Goal: Task Accomplishment & Management: Complete application form

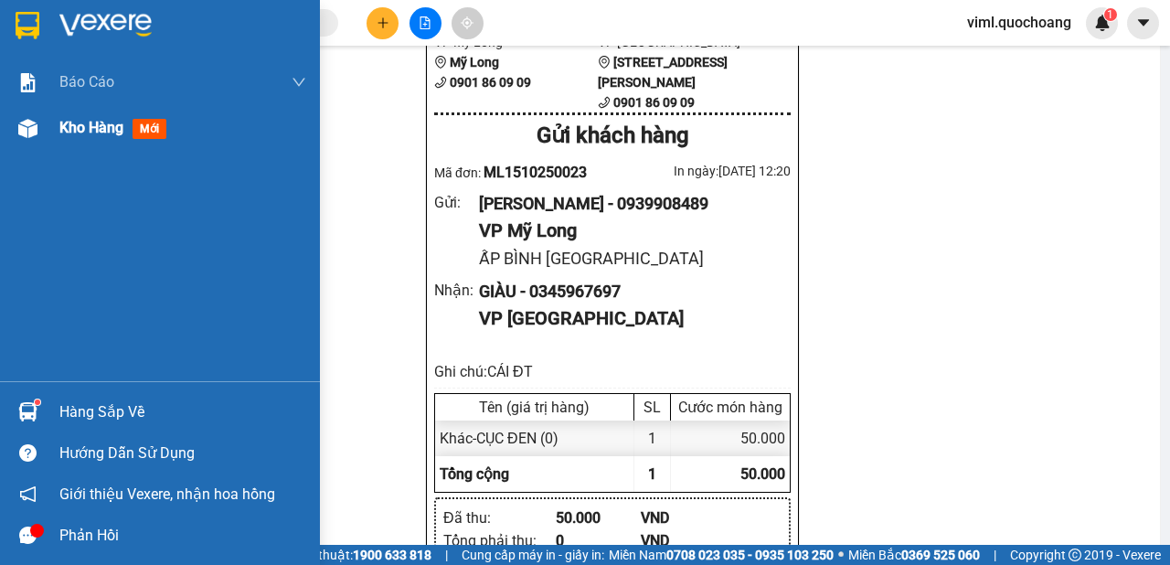
click at [27, 138] on div at bounding box center [28, 128] width 32 height 32
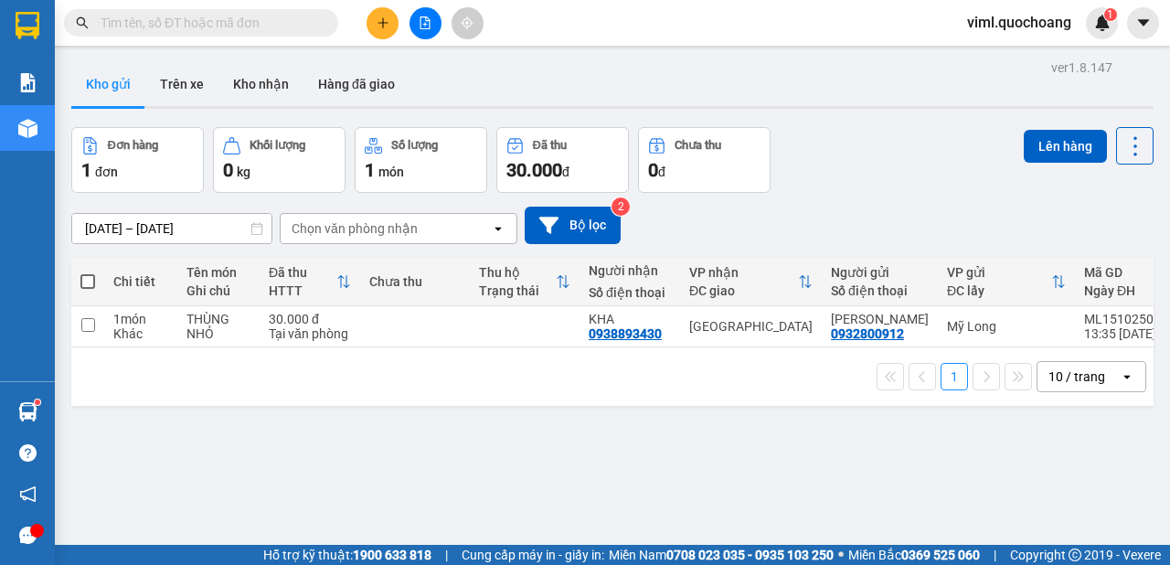
click at [248, 109] on div at bounding box center [612, 107] width 1082 height 3
click at [255, 94] on button "Kho nhận" at bounding box center [260, 84] width 85 height 44
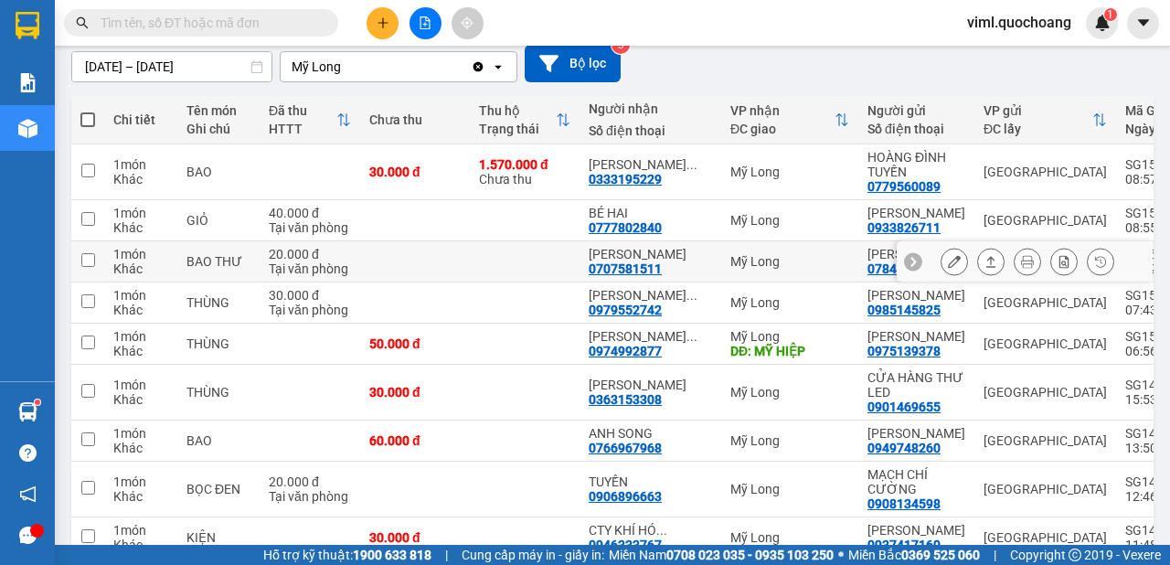
scroll to position [205, 0]
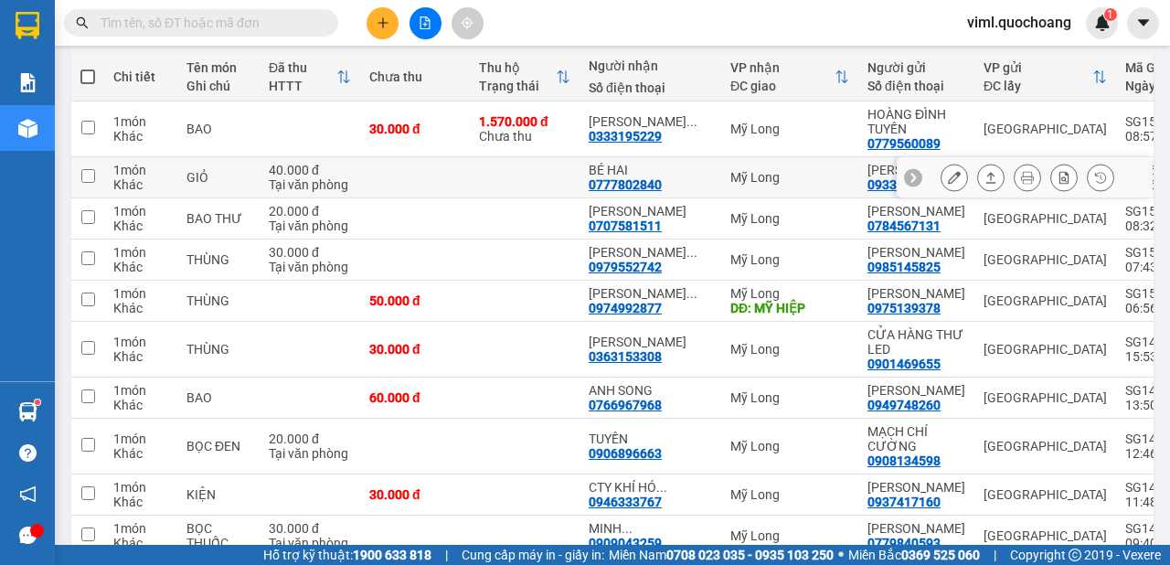
click at [948, 181] on icon at bounding box center [954, 177] width 13 height 13
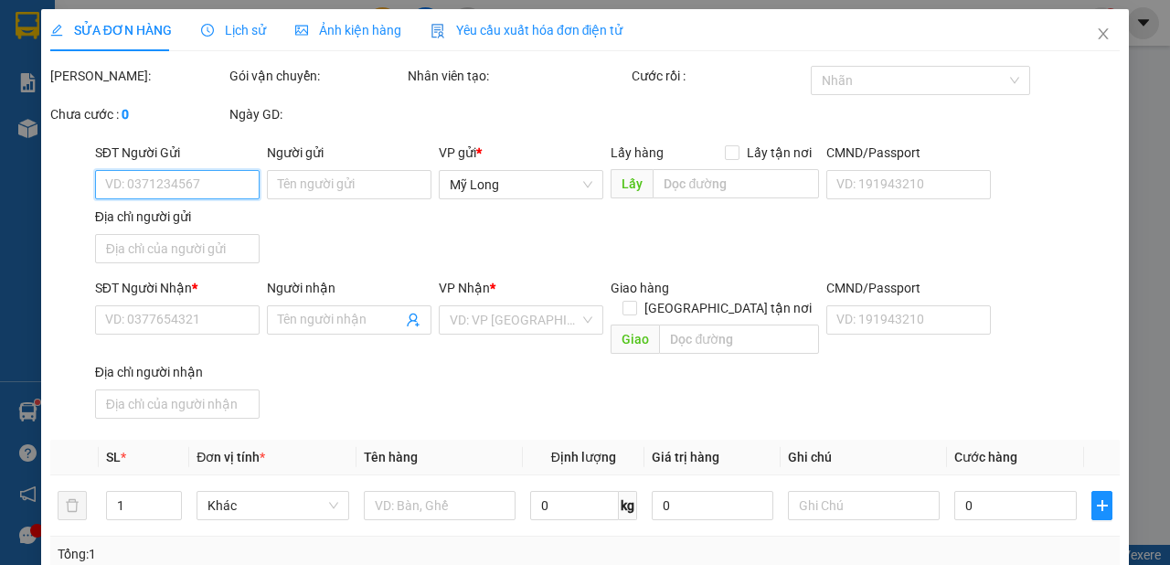
type input "0933826711"
type input "[PERSON_NAME]"
type input "27/13 CÔ GIANG P CẦU ÔNG LÃNH Q1"
type input "0777802840"
type input "BÉ HAI"
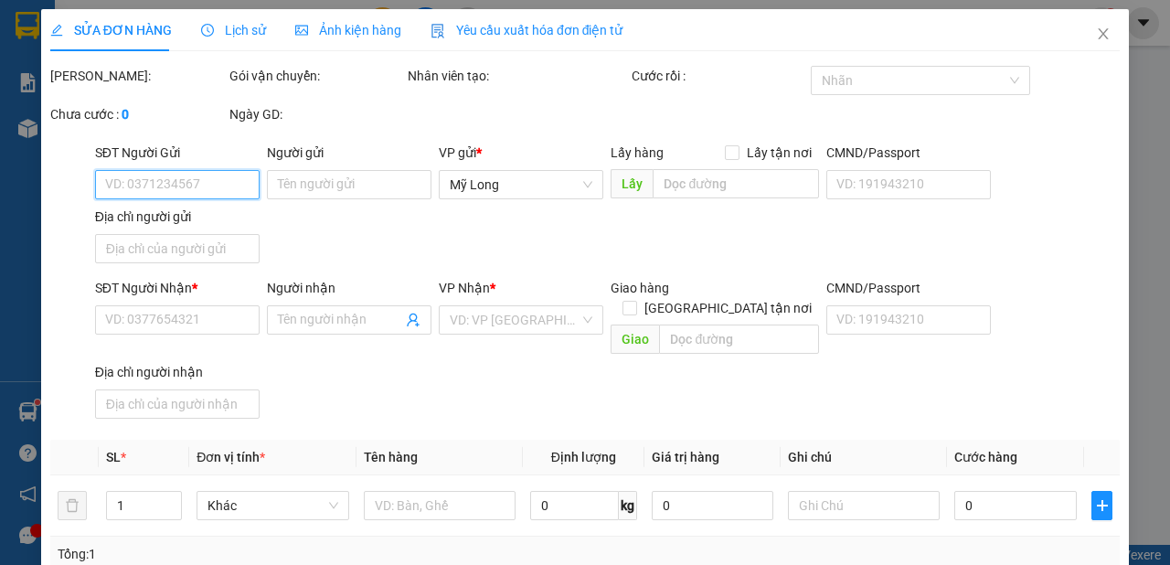
type input "40.000"
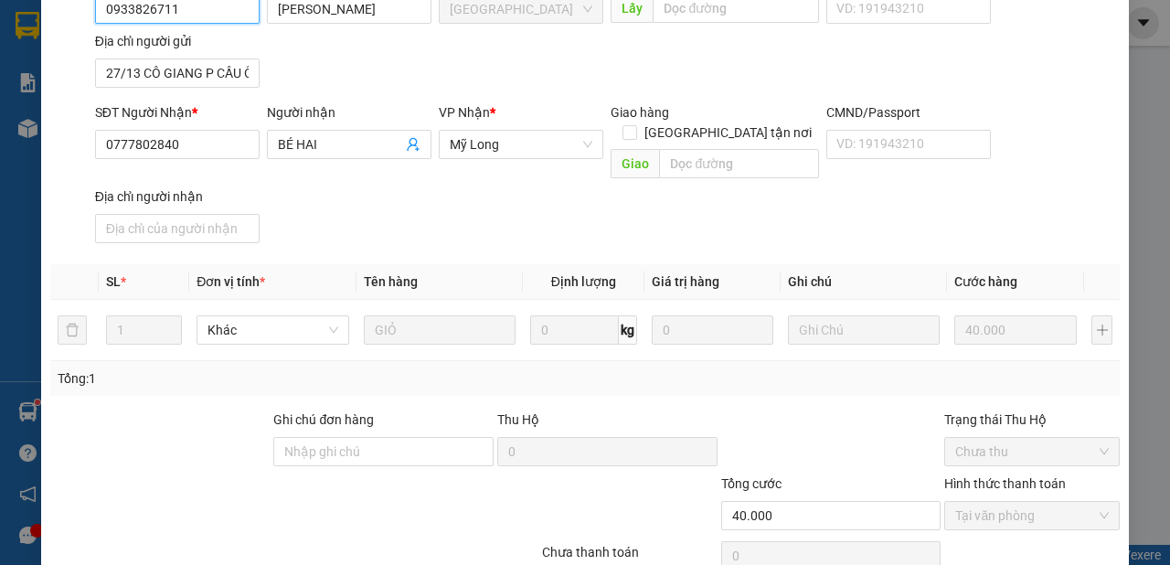
scroll to position [260, 0]
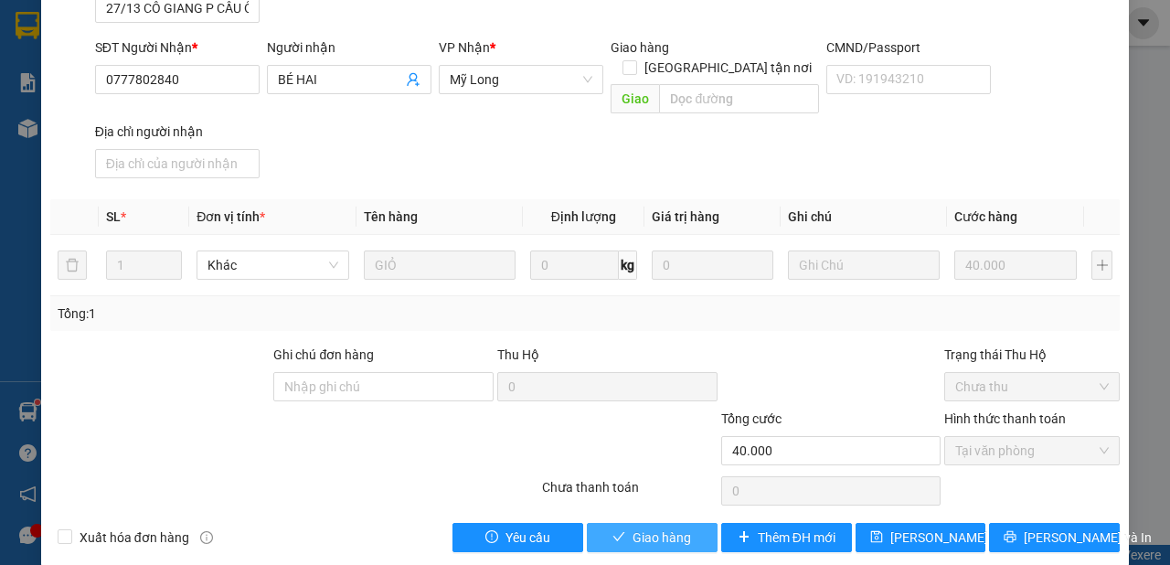
click at [690, 523] on button "Giao hàng" at bounding box center [652, 537] width 131 height 29
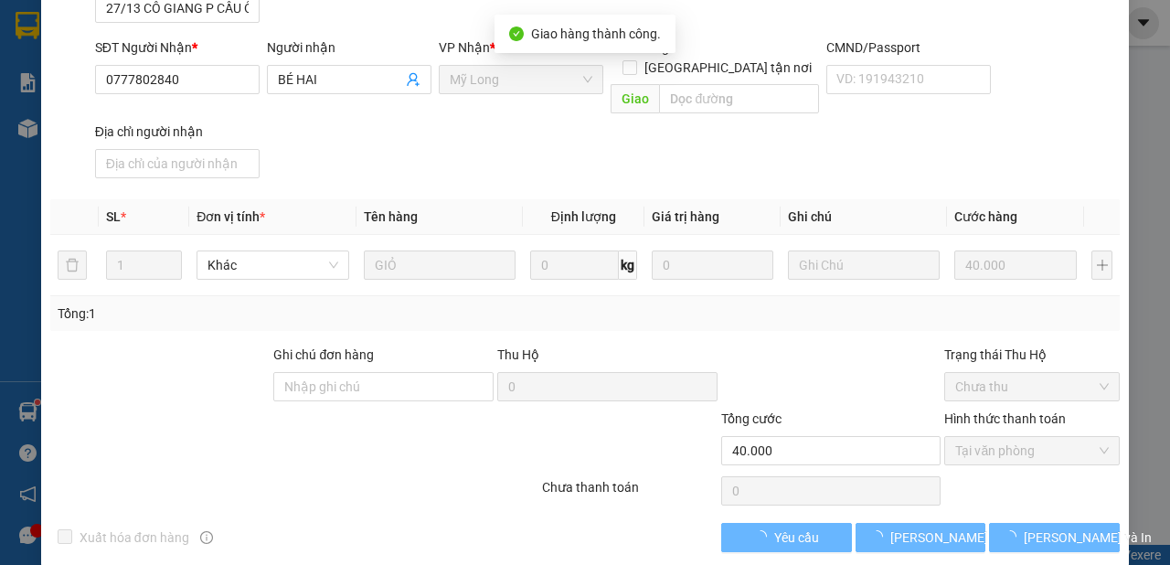
scroll to position [0, 0]
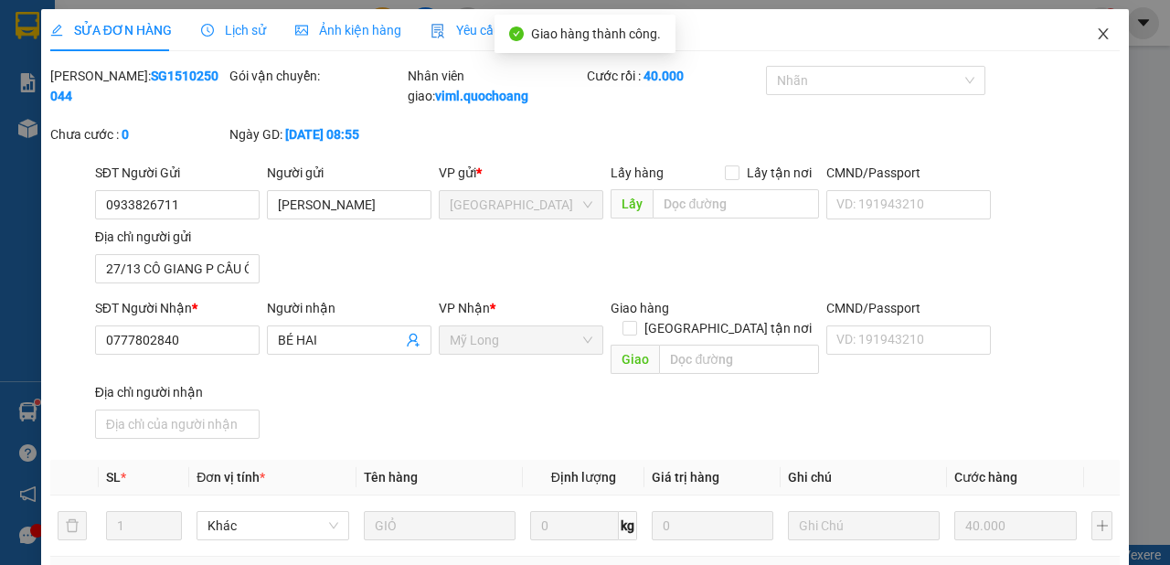
click at [1099, 35] on icon "close" at bounding box center [1104, 33] width 10 height 11
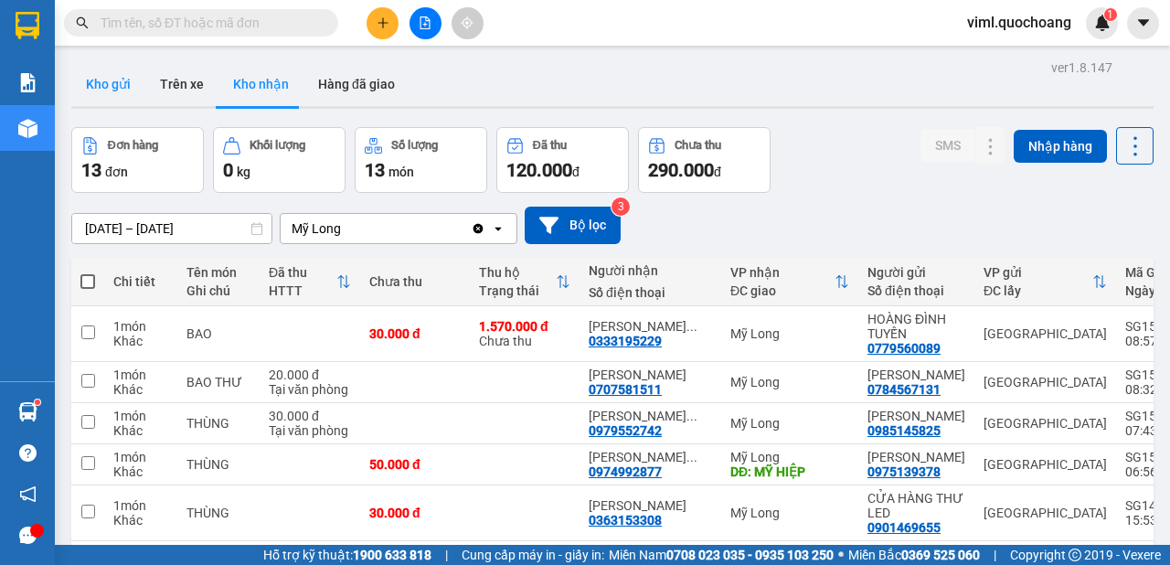
click at [134, 91] on button "Kho gửi" at bounding box center [108, 84] width 74 height 44
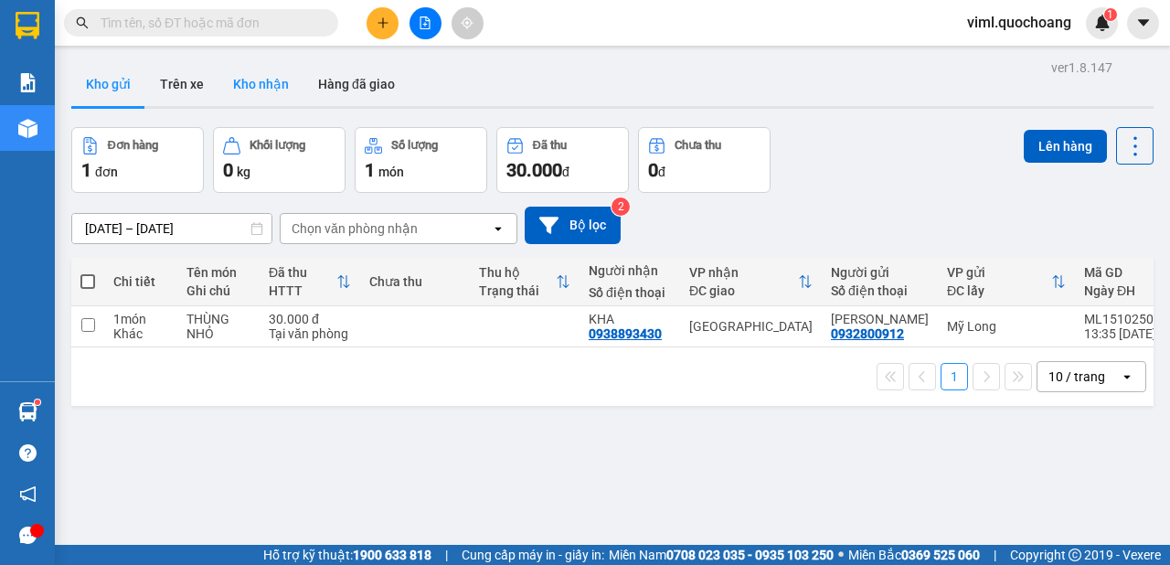
click at [253, 96] on button "Kho nhận" at bounding box center [260, 84] width 85 height 44
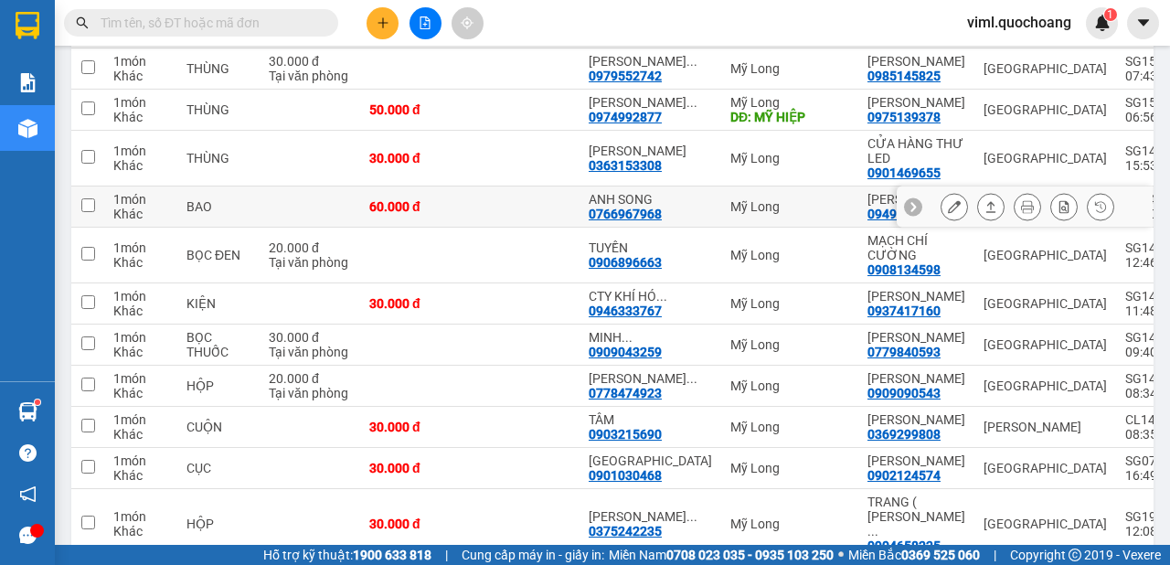
scroll to position [150, 0]
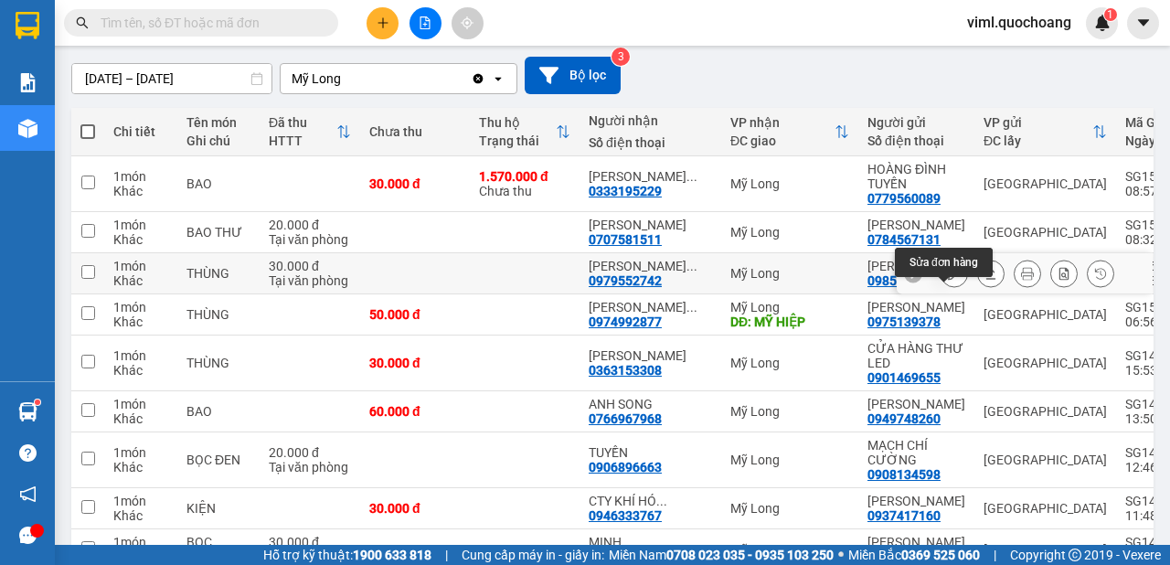
click at [948, 280] on icon at bounding box center [954, 273] width 13 height 13
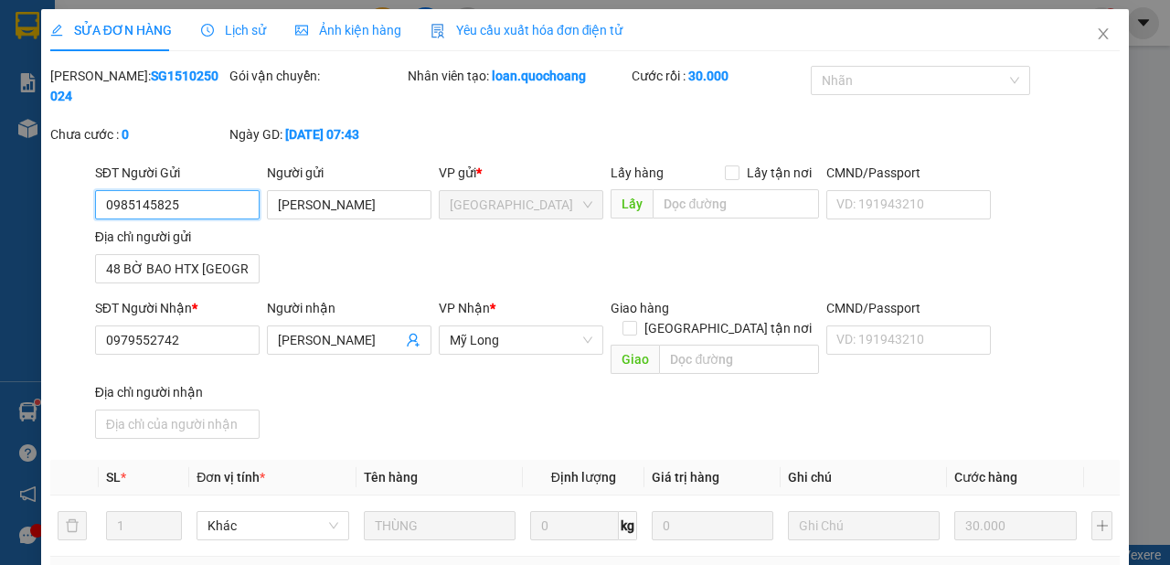
type input "0985145825"
type input "[PERSON_NAME]"
type input "48 BỜ BAO HTX [GEOGRAPHIC_DATA], [GEOGRAPHIC_DATA]"
type input "0979552742"
type input "[PERSON_NAME]"
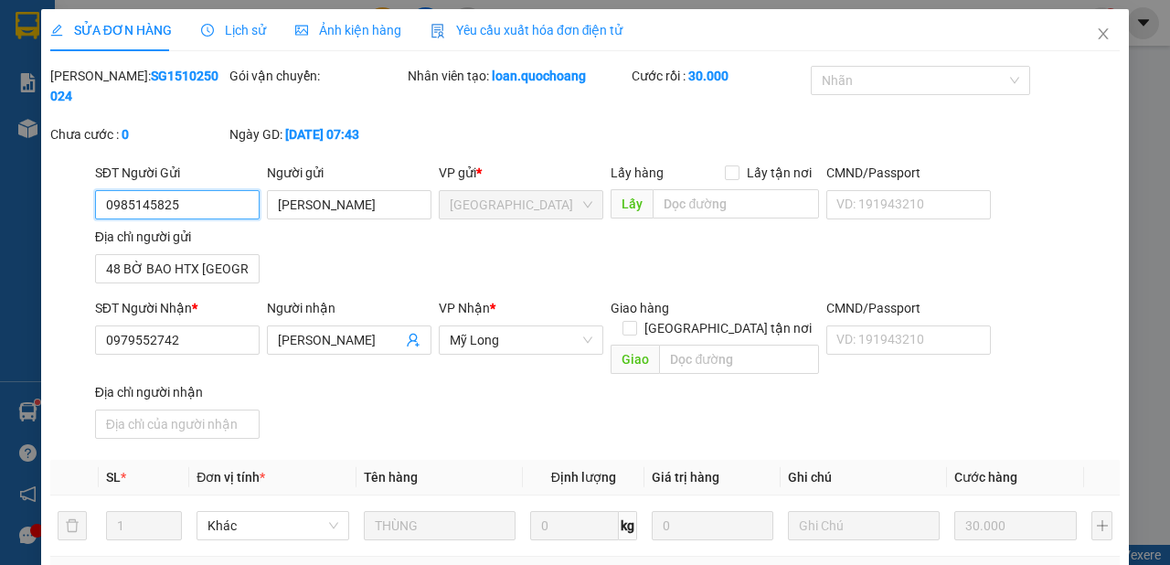
type input "30.000"
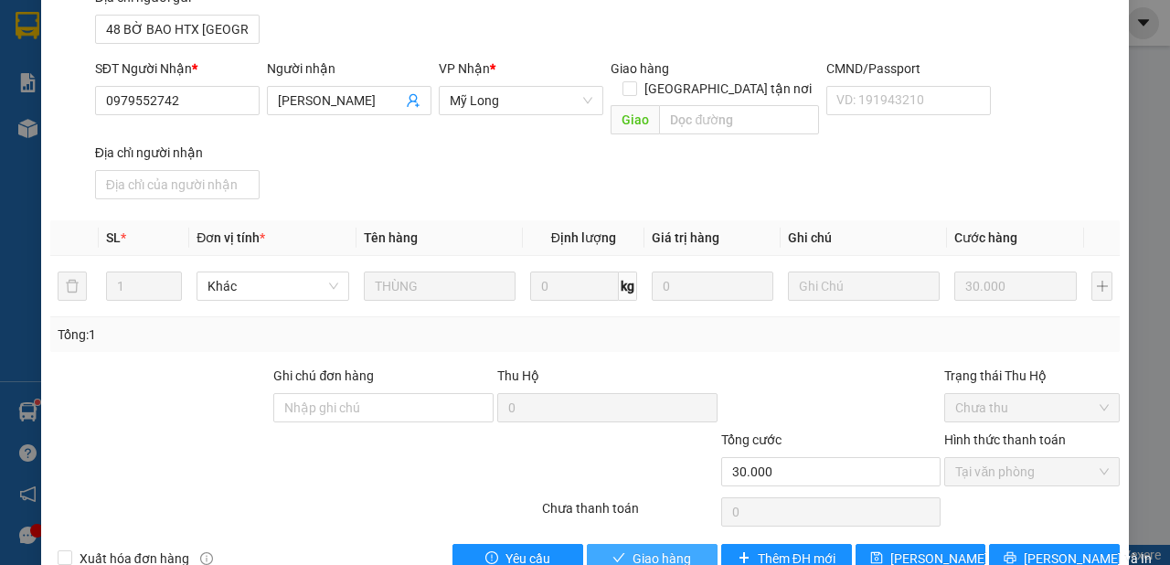
scroll to position [260, 0]
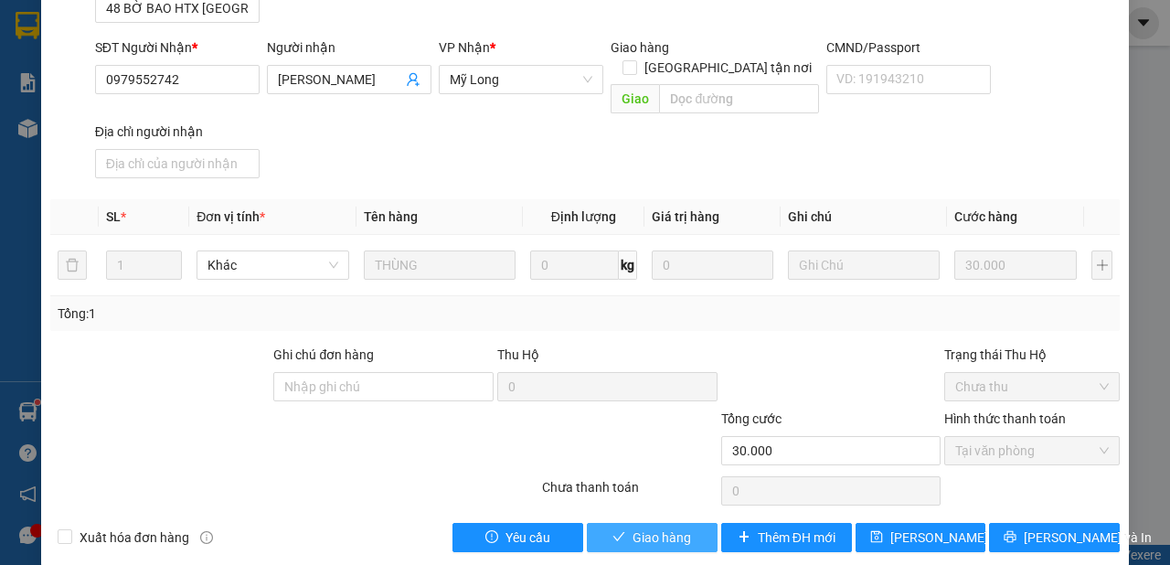
click at [698, 523] on button "Giao hàng" at bounding box center [652, 537] width 131 height 29
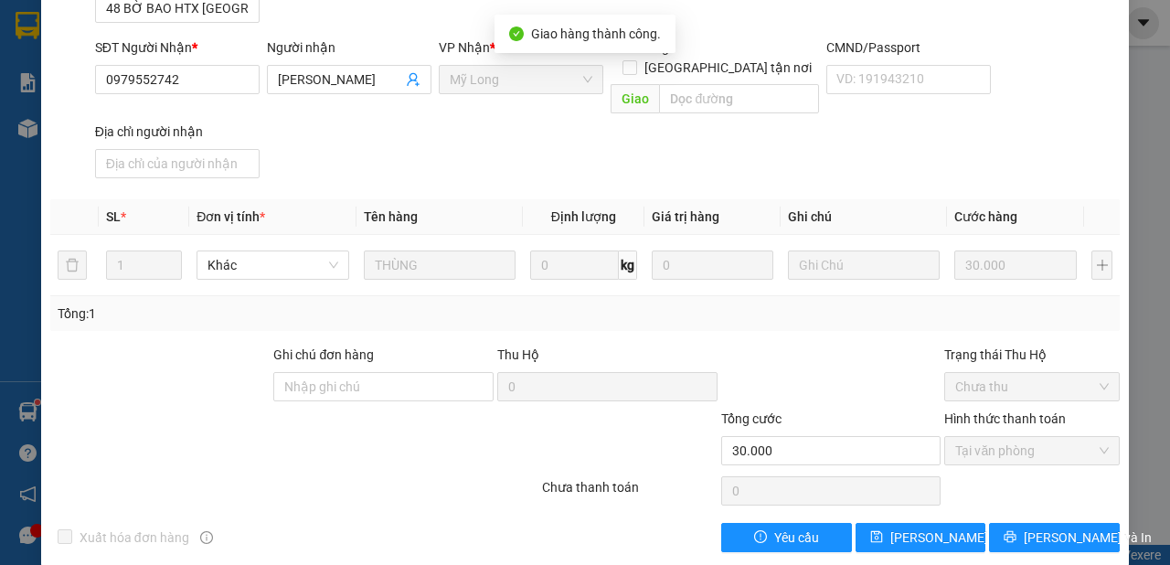
scroll to position [0, 0]
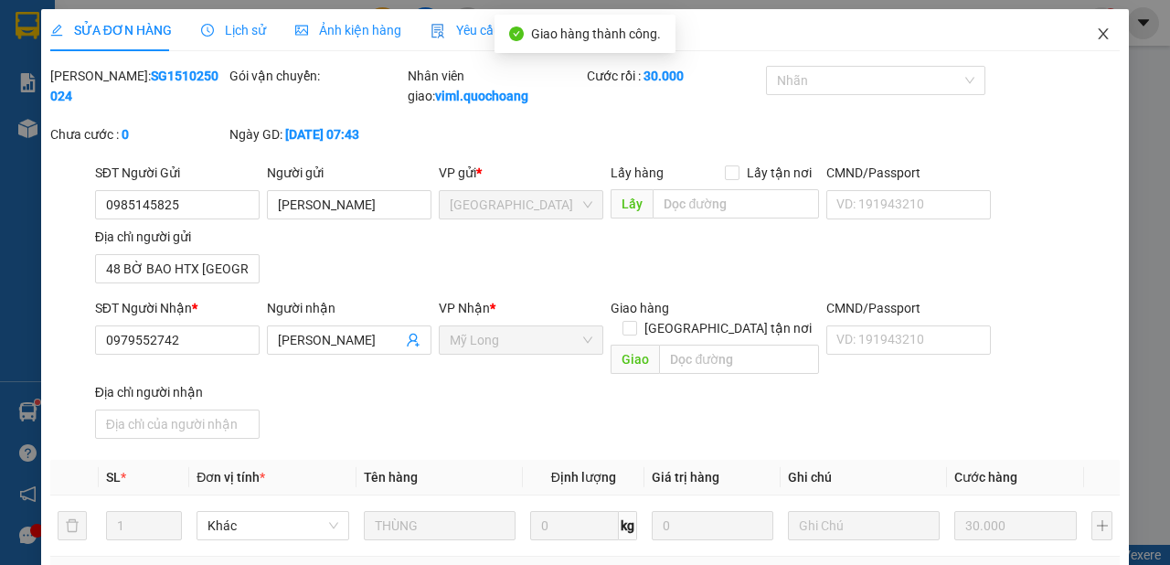
click at [1096, 34] on icon "close" at bounding box center [1103, 34] width 15 height 15
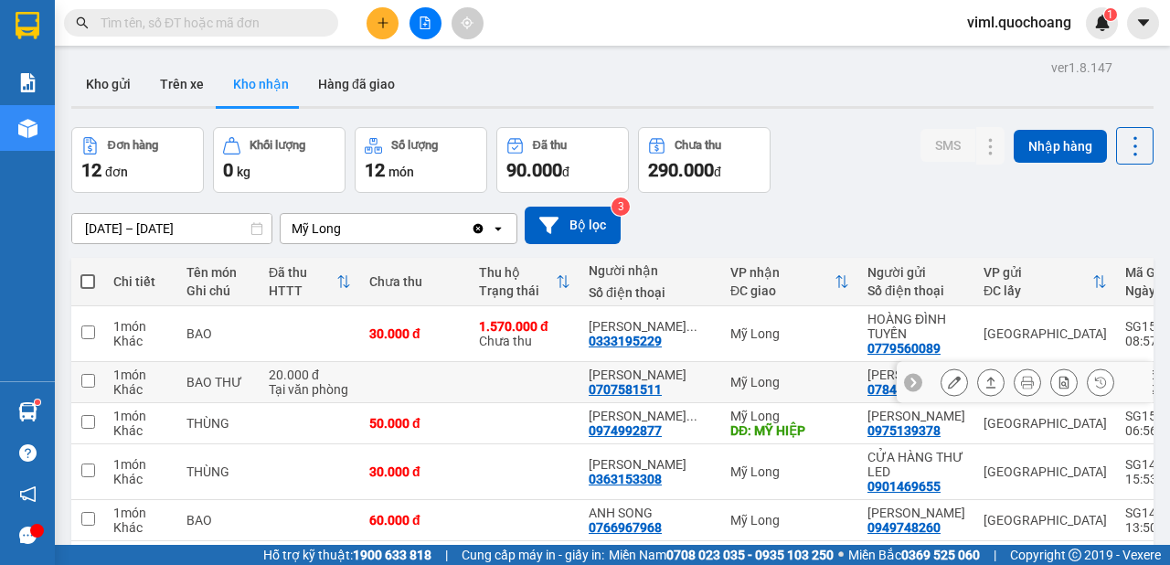
scroll to position [102, 0]
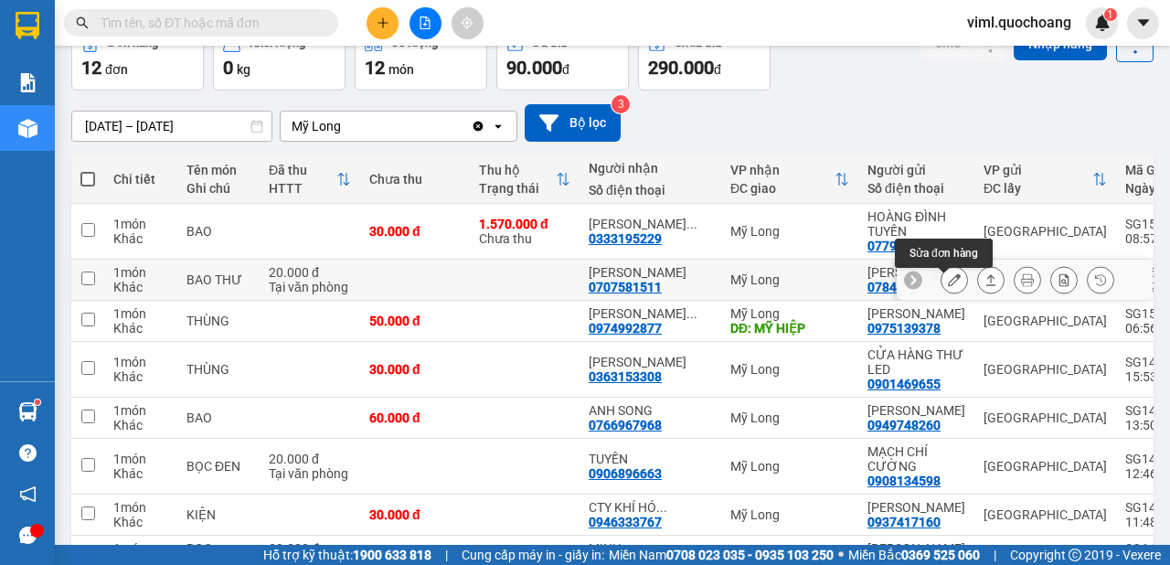
click at [955, 294] on button at bounding box center [954, 280] width 26 height 32
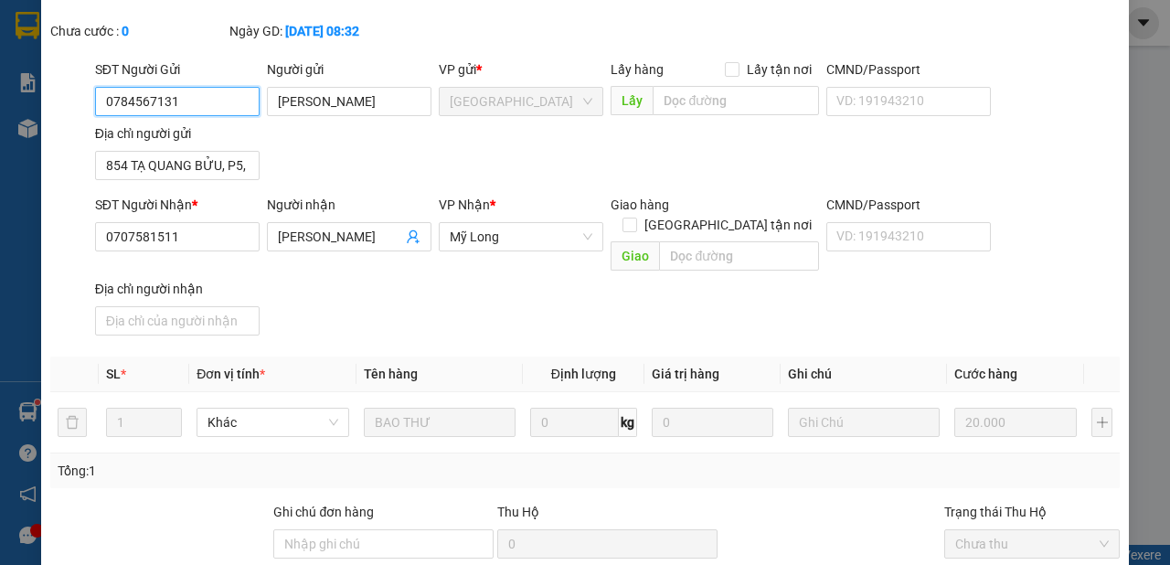
type input "0784567131"
type input "[PERSON_NAME]"
type input "854 TẠ QUANG BỬU, P5, Q8"
type input "0707581511"
type input "[PERSON_NAME]"
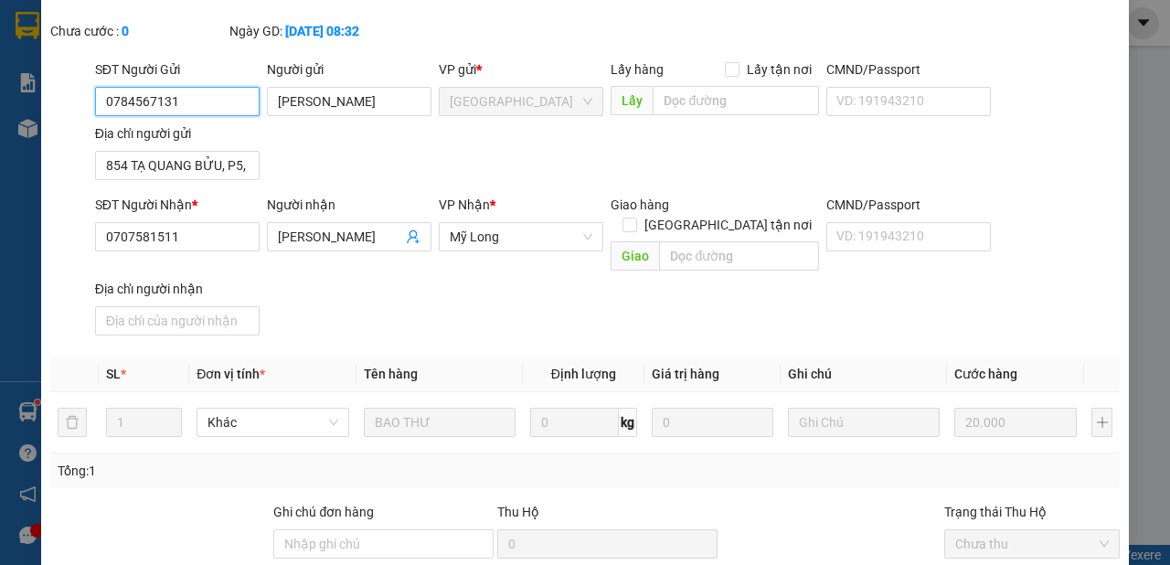
type input "20.000"
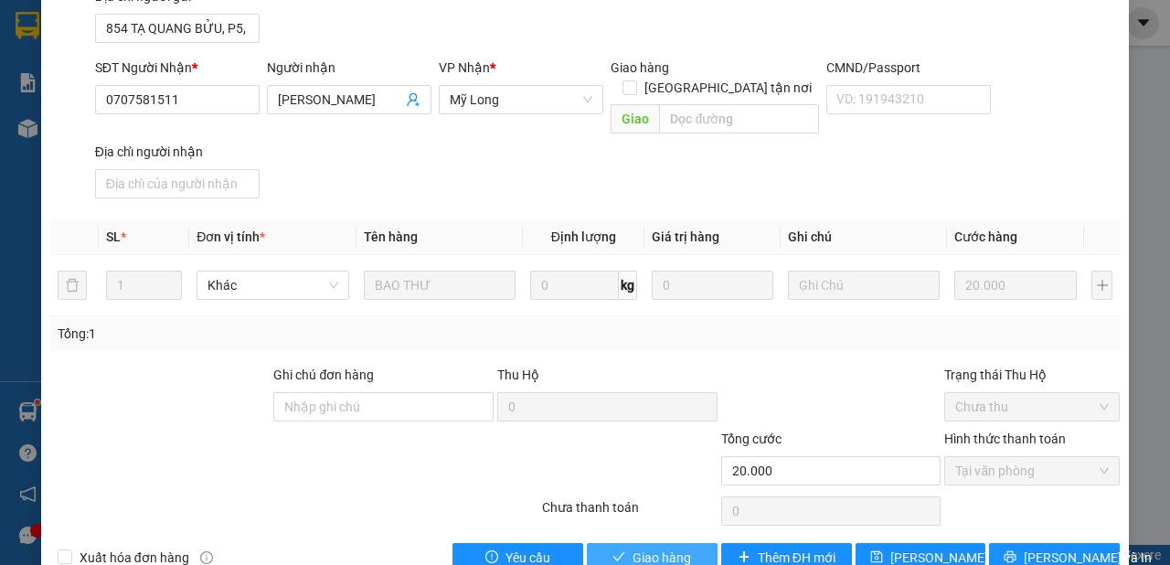
click at [686, 543] on button "Giao hàng" at bounding box center [652, 557] width 131 height 29
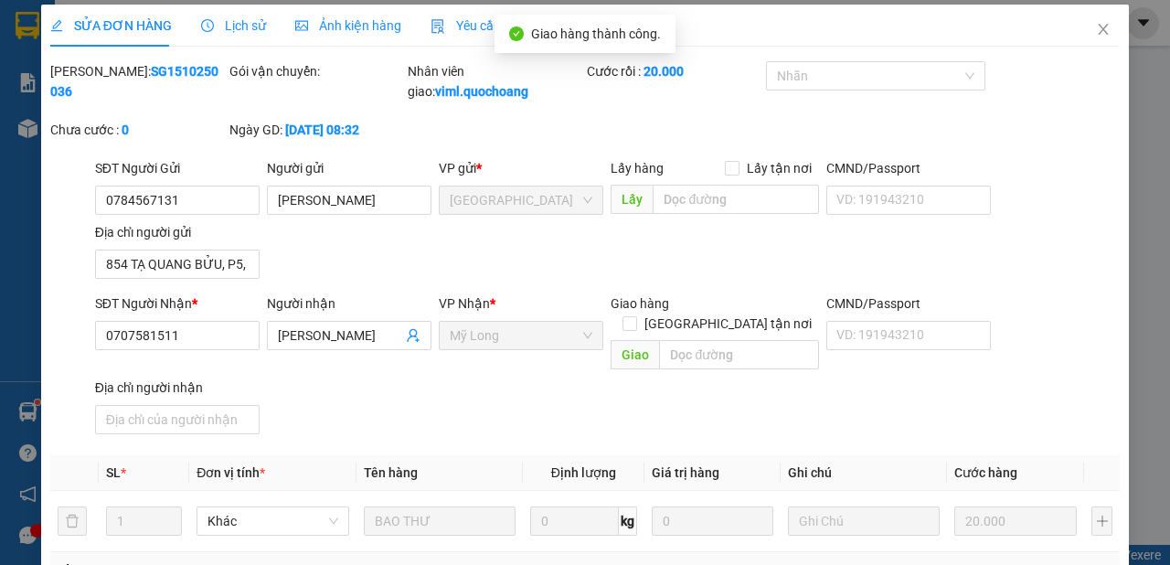
scroll to position [0, 0]
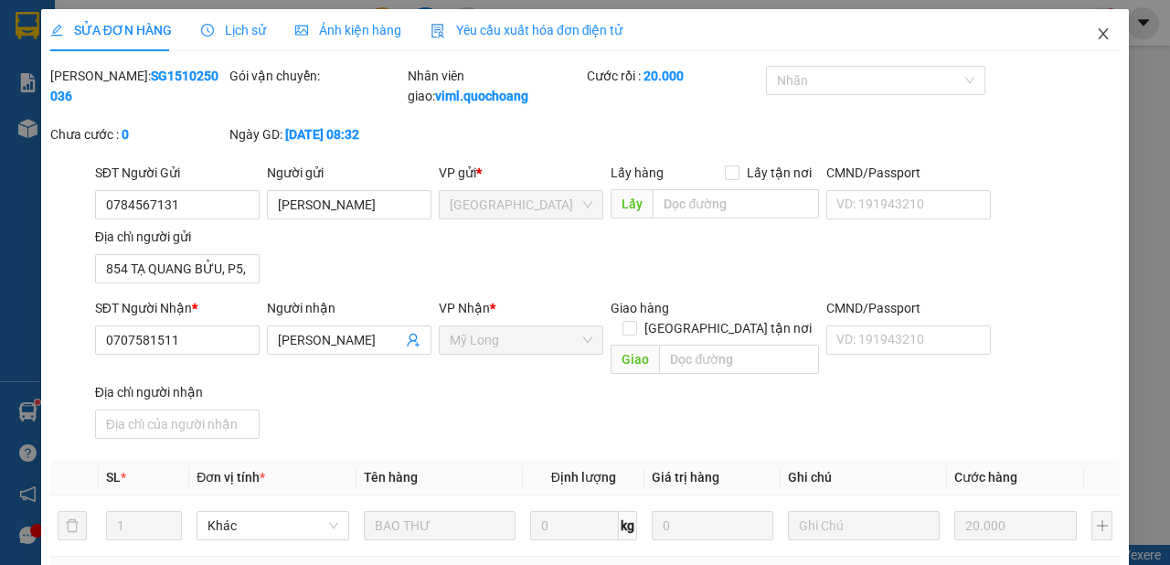
click at [1096, 38] on icon "close" at bounding box center [1103, 34] width 15 height 15
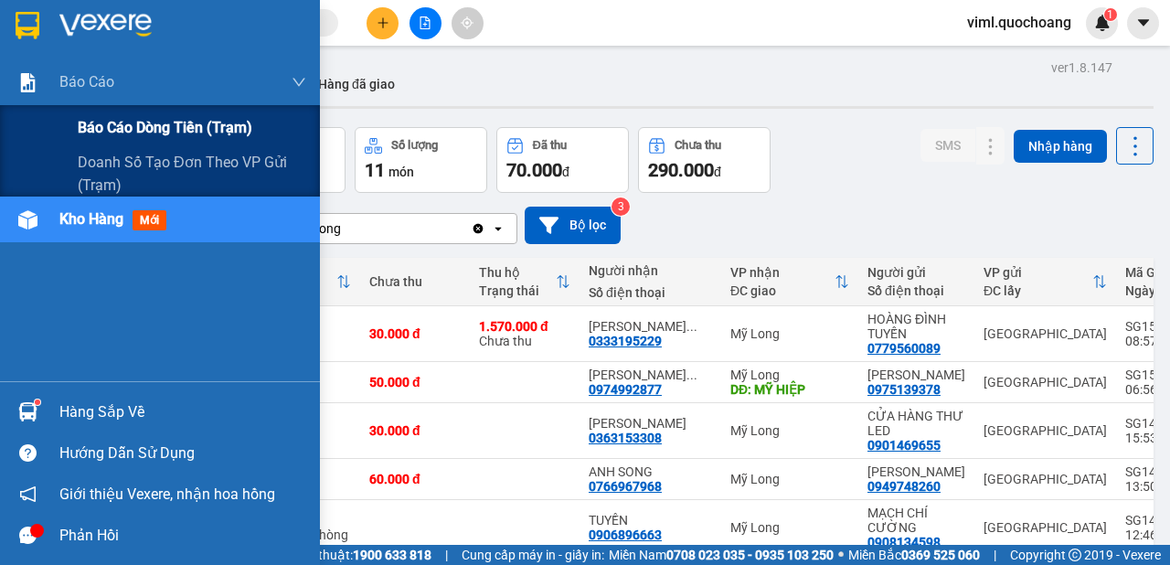
click at [146, 123] on span "Báo cáo dòng tiền (trạm)" at bounding box center [165, 127] width 175 height 23
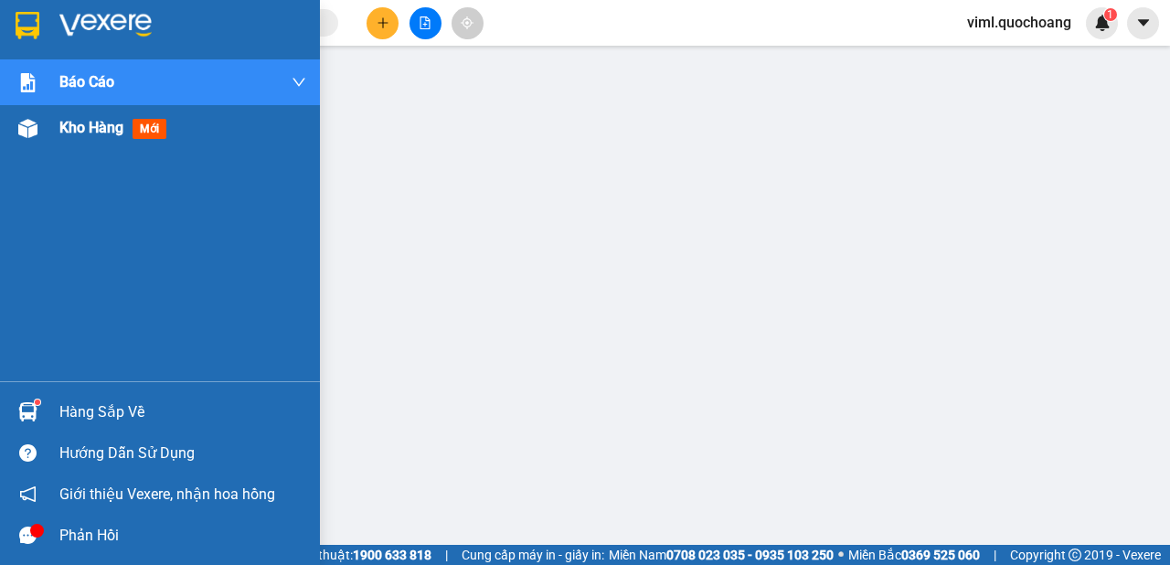
click at [101, 122] on span "Kho hàng" at bounding box center [91, 127] width 64 height 17
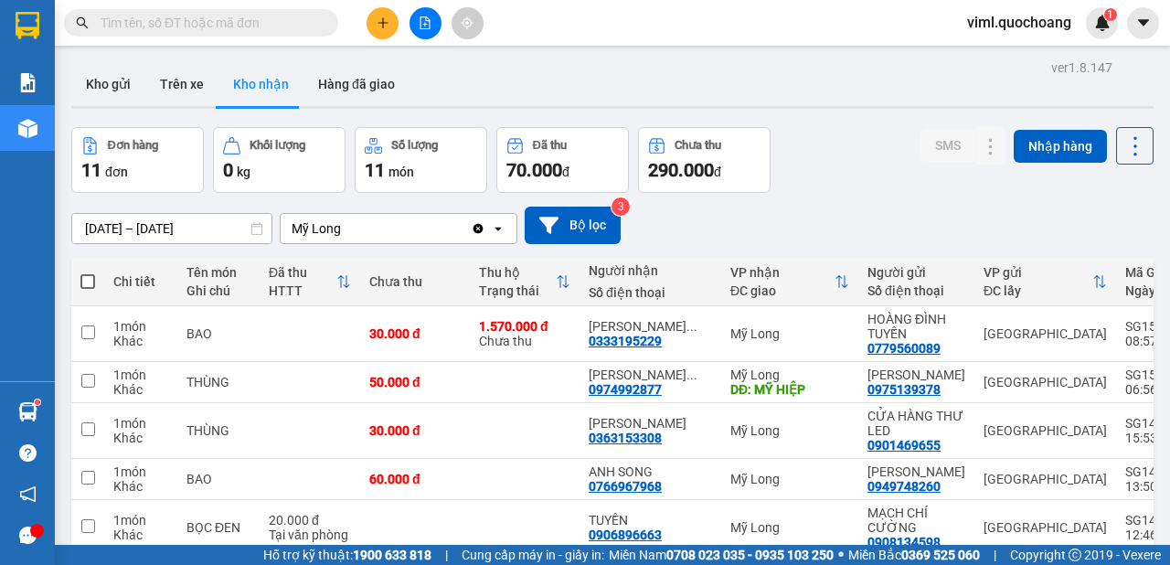
click at [383, 17] on icon "plus" at bounding box center [383, 22] width 13 height 13
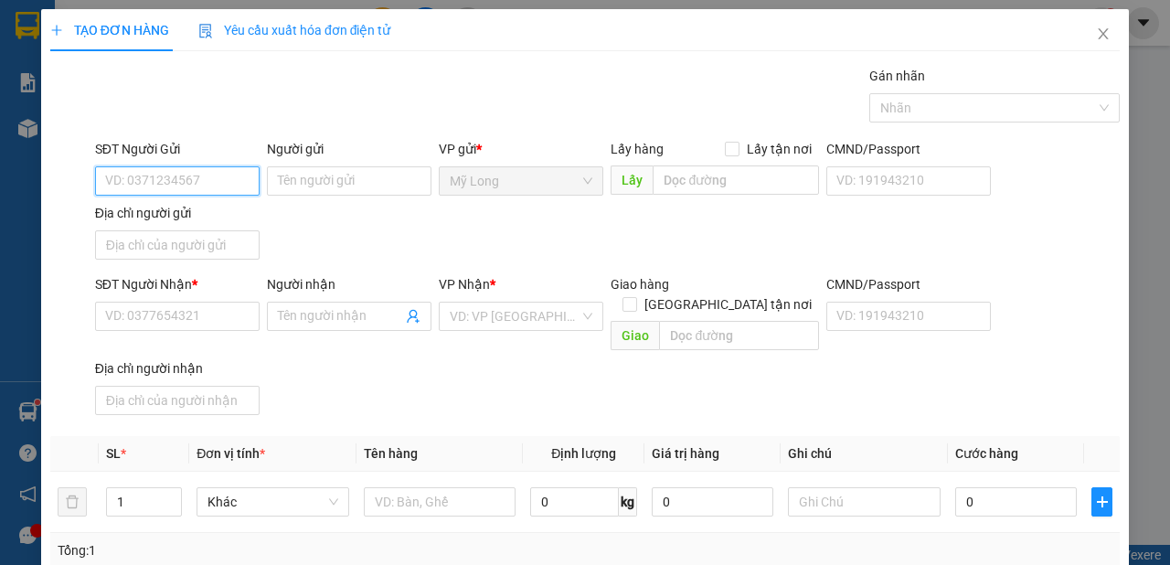
click at [178, 172] on input "SĐT Người Gửi" at bounding box center [177, 180] width 165 height 29
type input "0334268284"
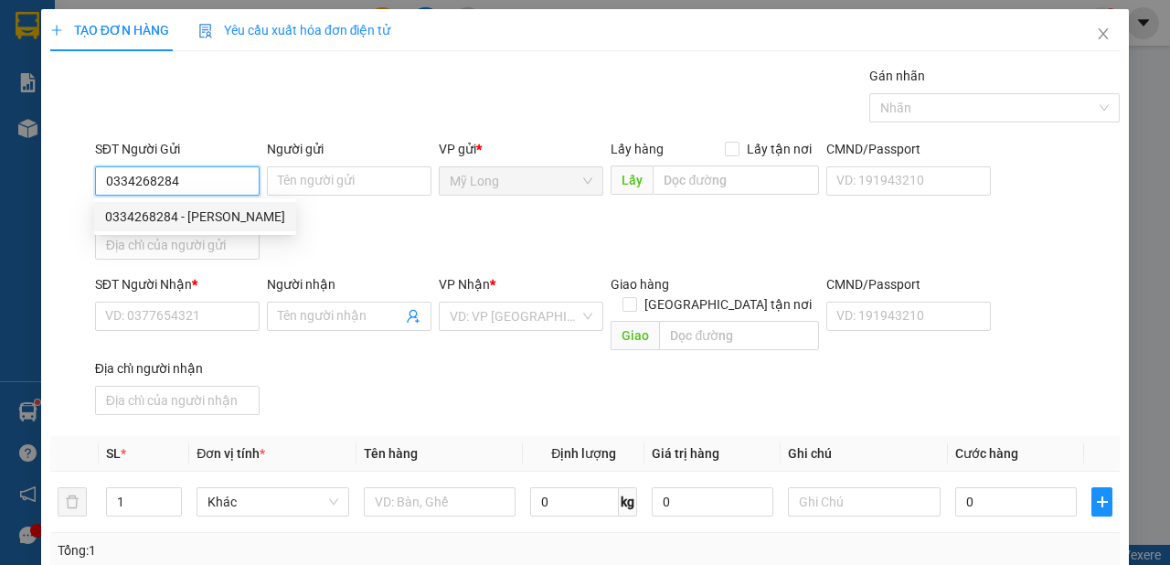
click at [255, 218] on div "0334268284 - [PERSON_NAME]" at bounding box center [195, 217] width 180 height 20
type input "[PERSON_NAME]"
type input "0334268284"
click at [232, 245] on input "Địa chỉ người gửi" at bounding box center [177, 244] width 165 height 29
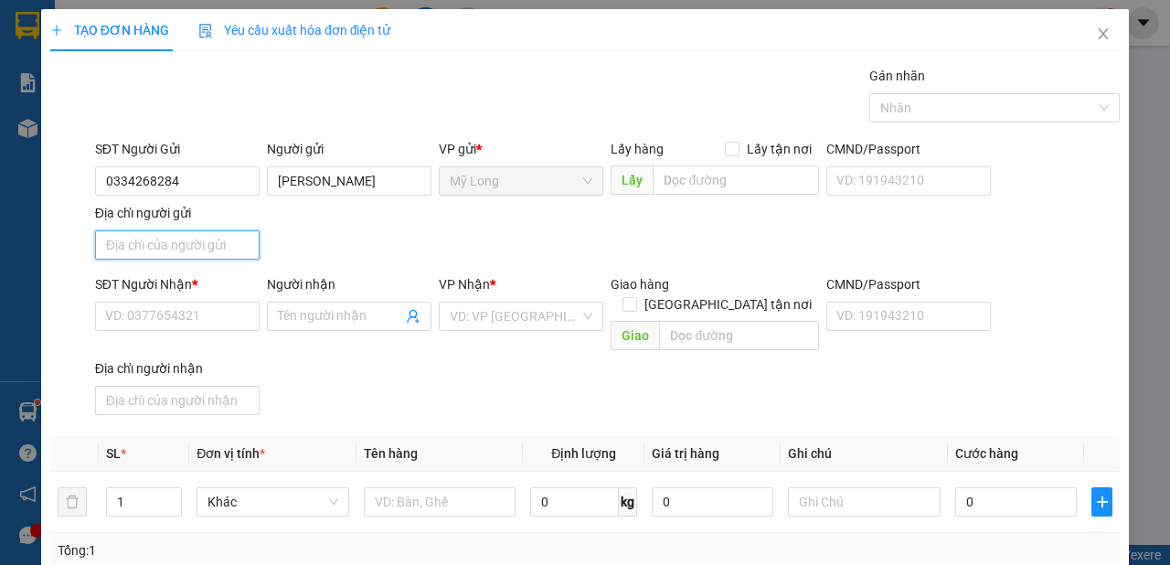
type input "A"
type input "Â"
type input "ẤP 3 [GEOGRAPHIC_DATA]"
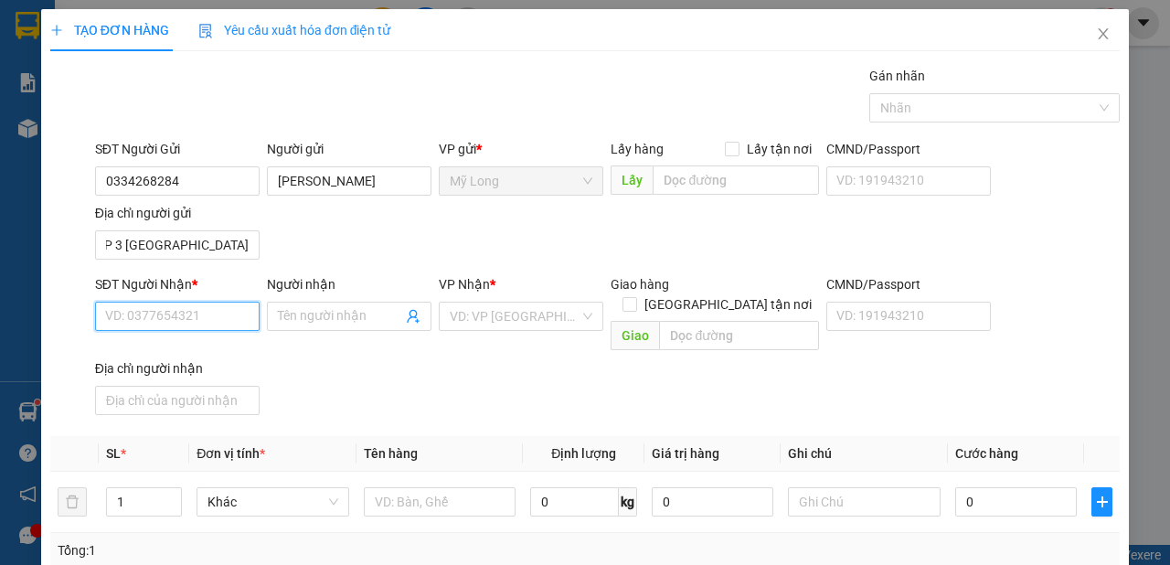
click at [205, 324] on input "SĐT Người Nhận *" at bounding box center [177, 316] width 165 height 29
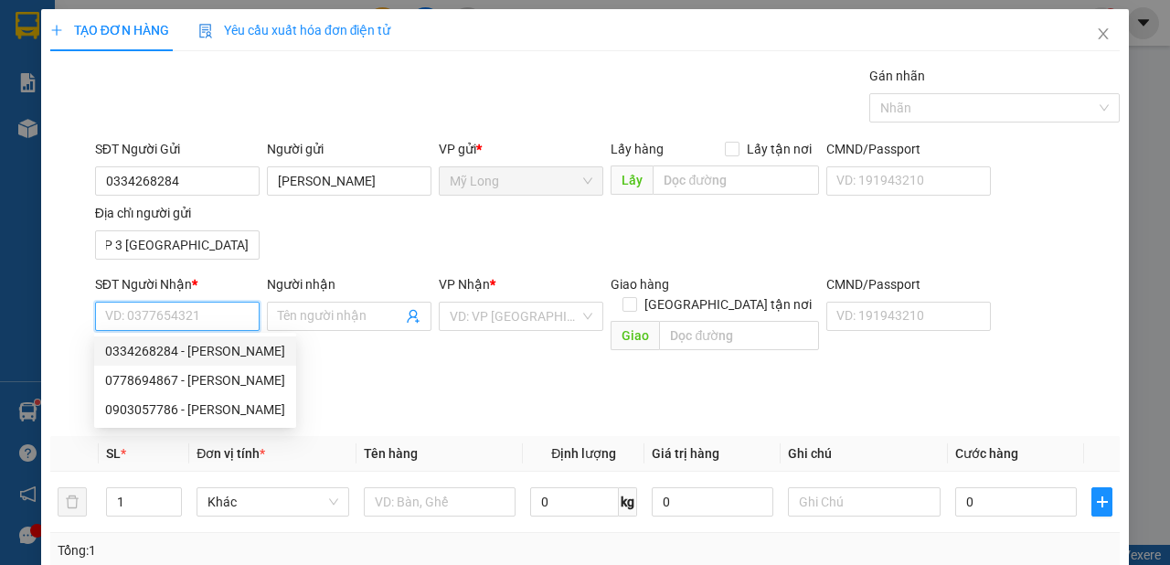
click at [210, 313] on input "SĐT Người Nhận *" at bounding box center [177, 316] width 165 height 29
click at [223, 315] on input "SĐT Người Nhận *" at bounding box center [177, 316] width 165 height 29
click at [228, 405] on div "0903057786 - [PERSON_NAME]" at bounding box center [195, 409] width 180 height 20
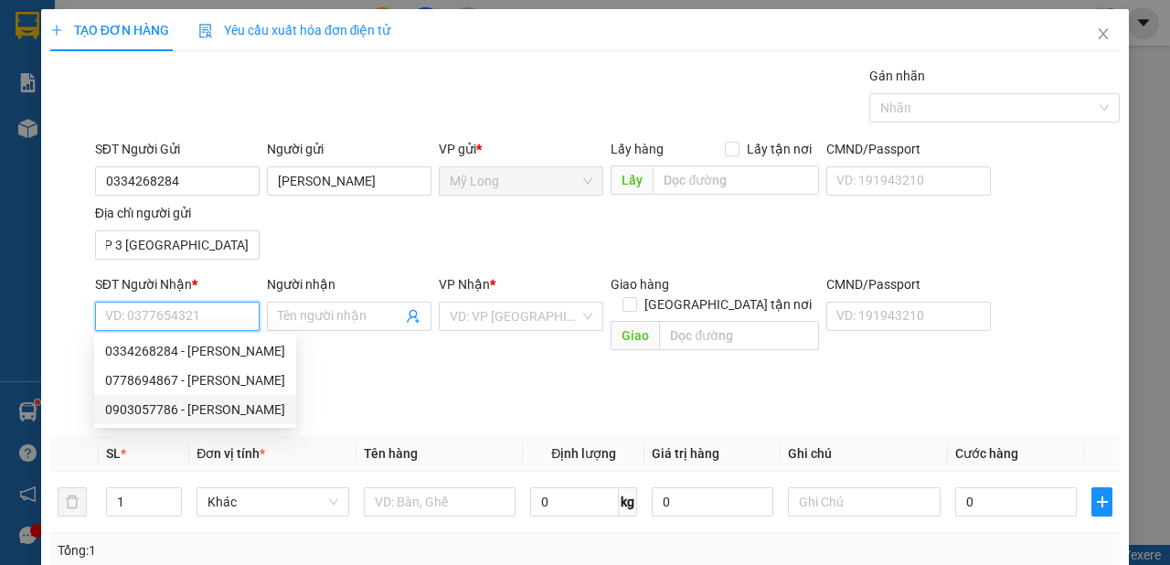
type input "0903057786"
type input "[PERSON_NAME]"
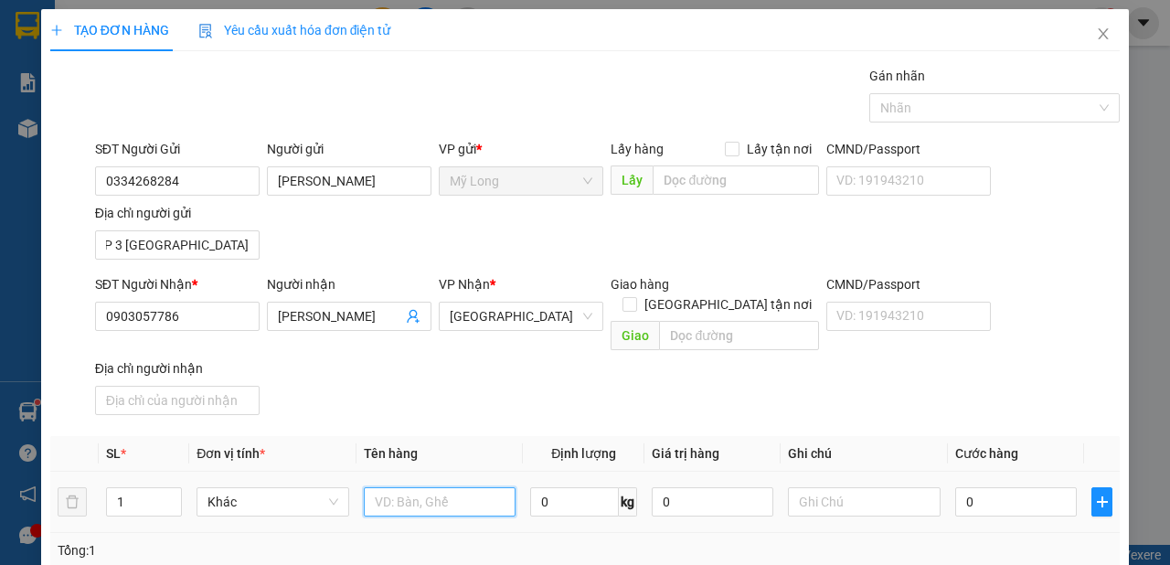
click at [439, 487] on input "text" at bounding box center [440, 501] width 153 height 29
type input "THÙNG"
click at [979, 487] on input "0" at bounding box center [1016, 501] width 122 height 29
type input "8"
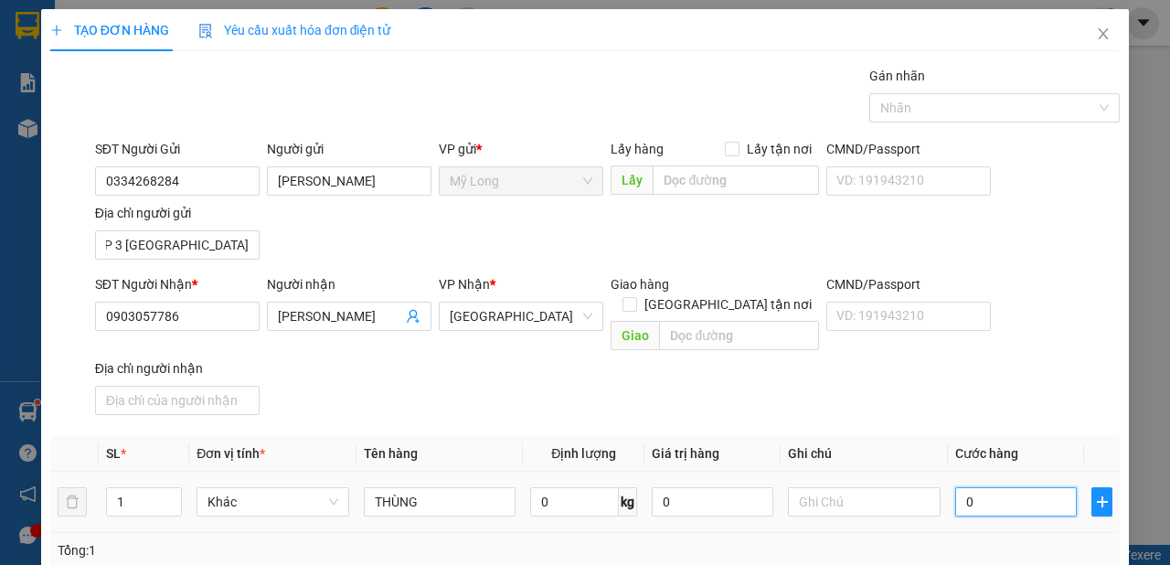
type input "8"
type input "80"
type input "80.000"
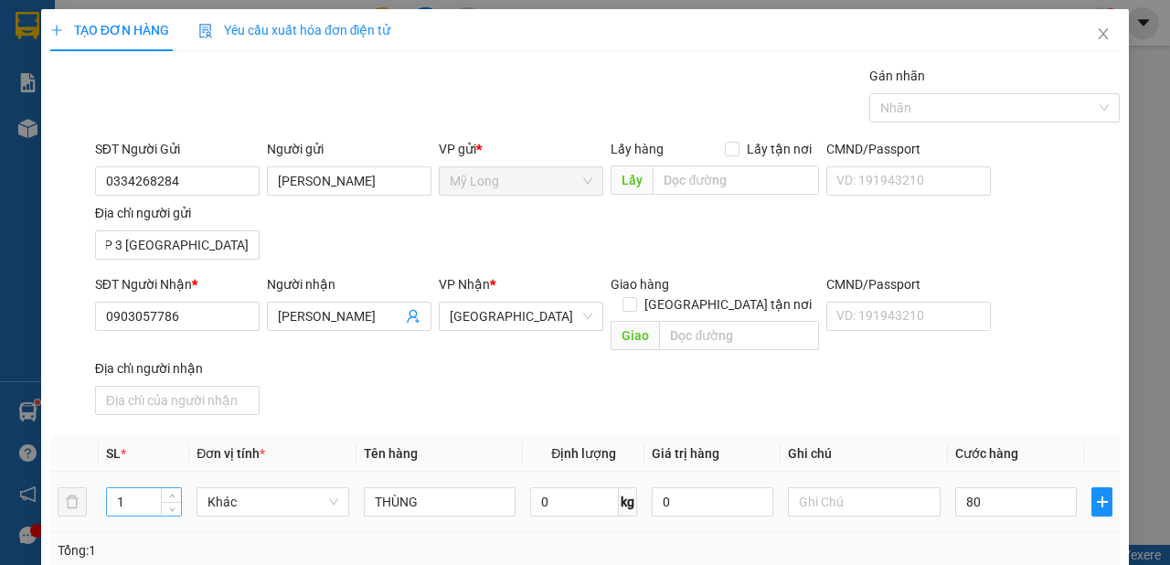
type input "80.000"
click at [127, 488] on input "1" at bounding box center [144, 501] width 75 height 27
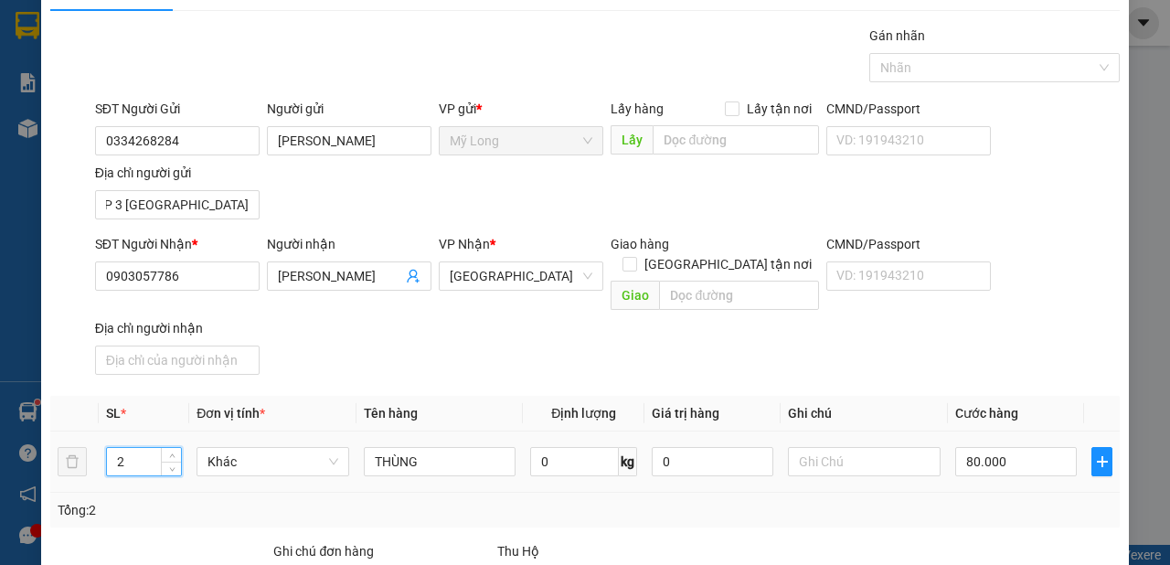
scroll to position [102, 0]
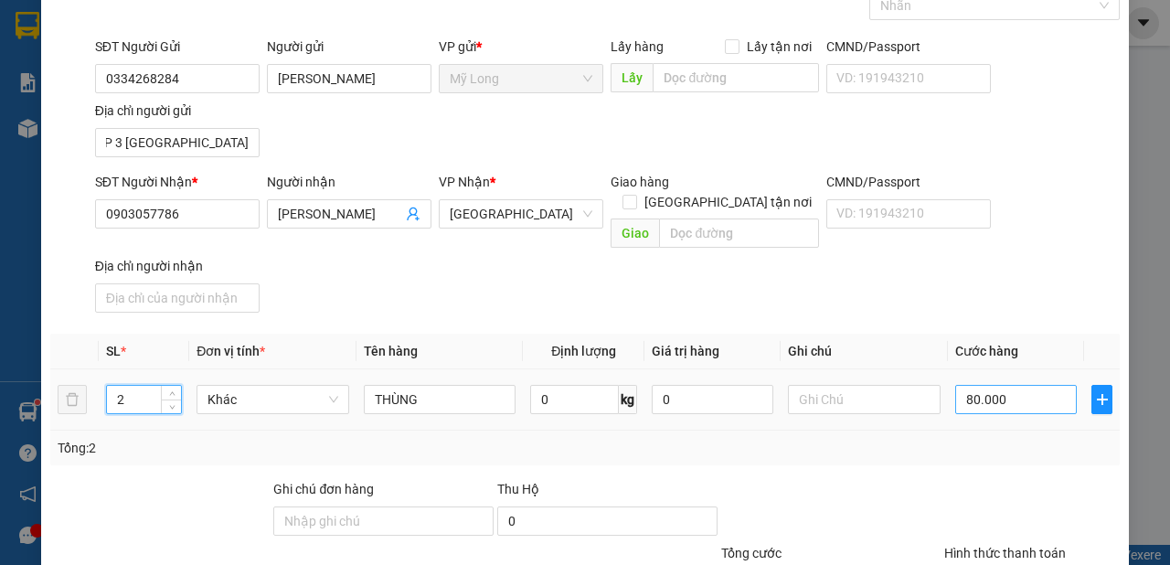
type input "2"
click at [1037, 388] on input "80.000" at bounding box center [1016, 399] width 122 height 29
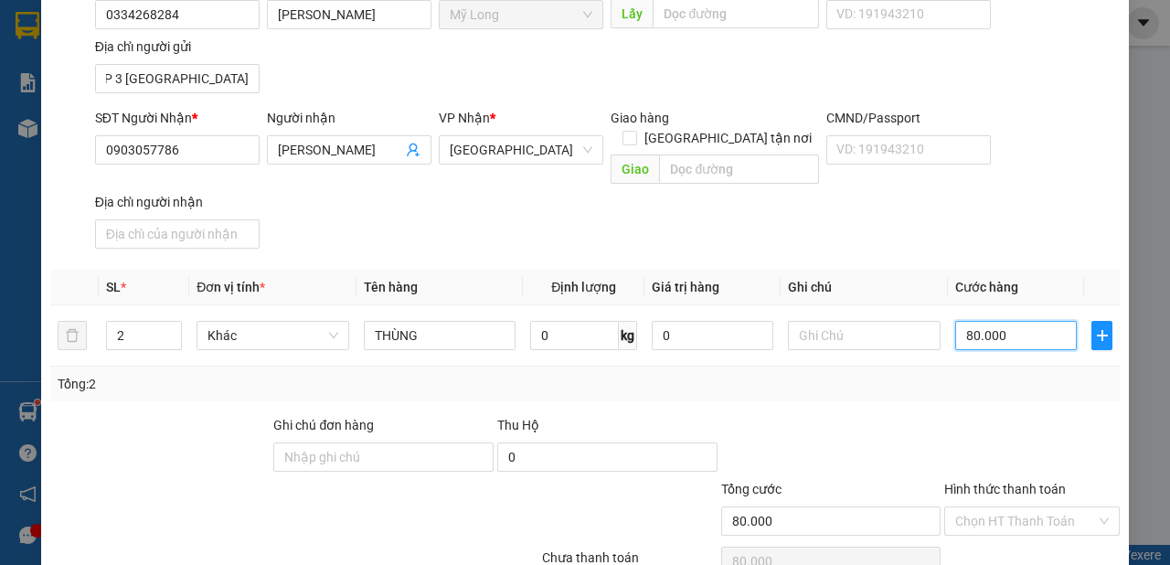
scroll to position [236, 0]
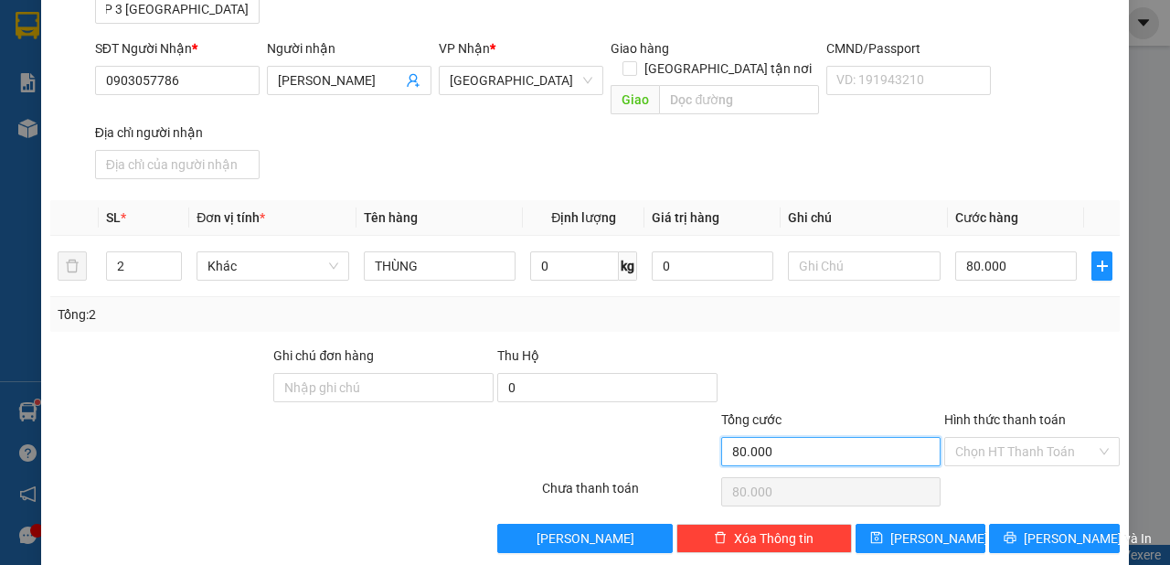
click at [886, 437] on input "80.000" at bounding box center [831, 451] width 220 height 29
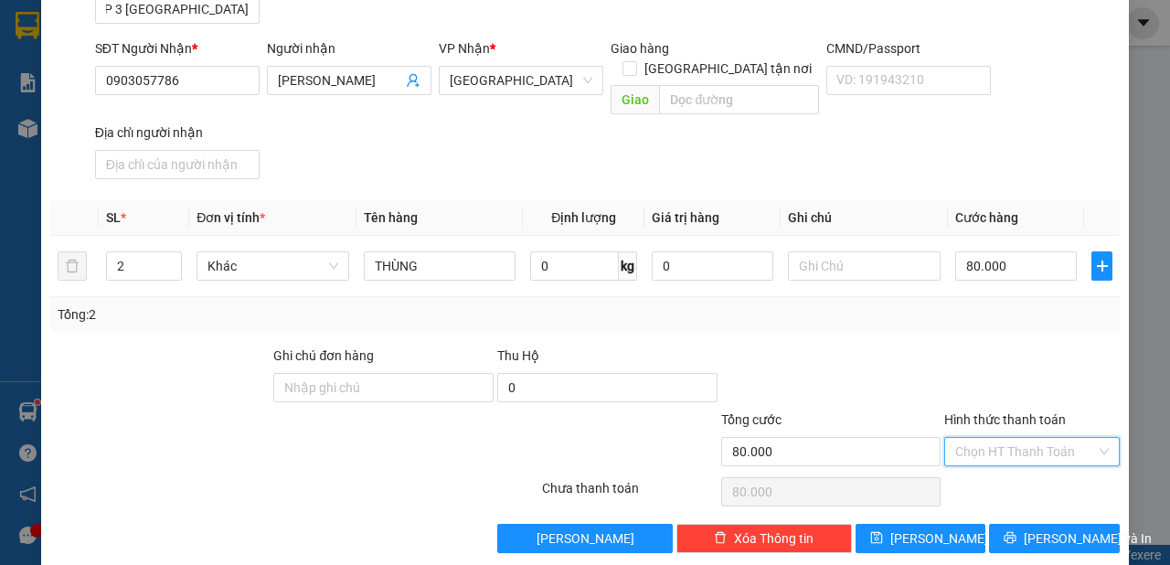
click at [990, 438] on input "Hình thức thanh toán" at bounding box center [1025, 451] width 141 height 27
drag, startPoint x: 982, startPoint y: 467, endPoint x: 900, endPoint y: 358, distance: 136.4
click at [913, 365] on div "Transit Pickup Surcharge Ids Transit Deliver Surcharge Ids Transit Deliver Surc…" at bounding box center [584, 191] width 1069 height 723
click at [900, 358] on div at bounding box center [831, 377] width 224 height 64
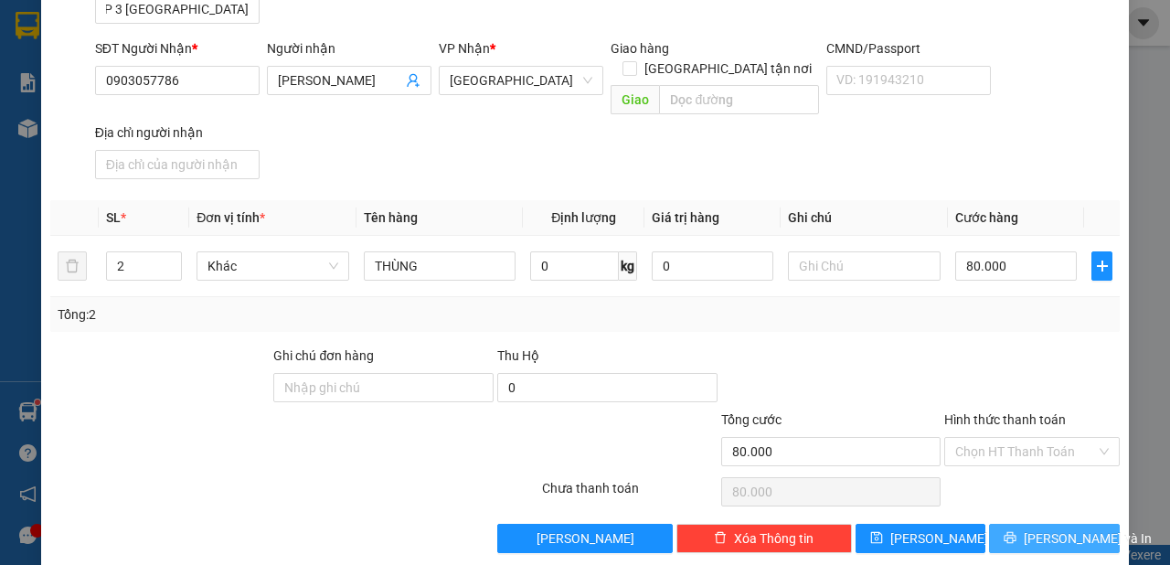
click at [1035, 528] on span "[PERSON_NAME] và In" at bounding box center [1088, 538] width 128 height 20
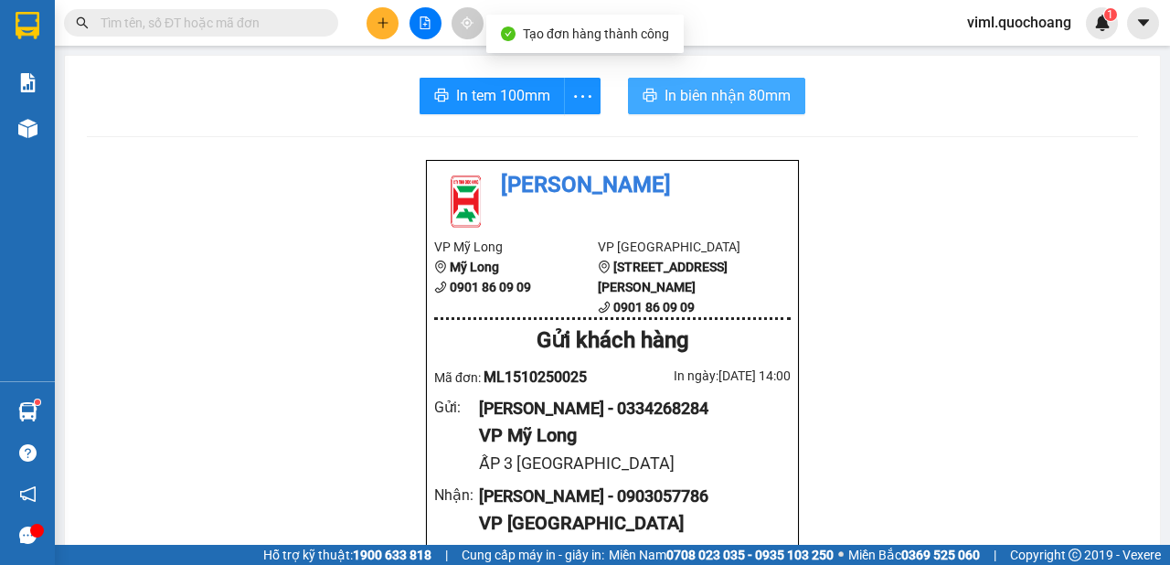
click at [648, 94] on icon "printer" at bounding box center [650, 95] width 14 height 13
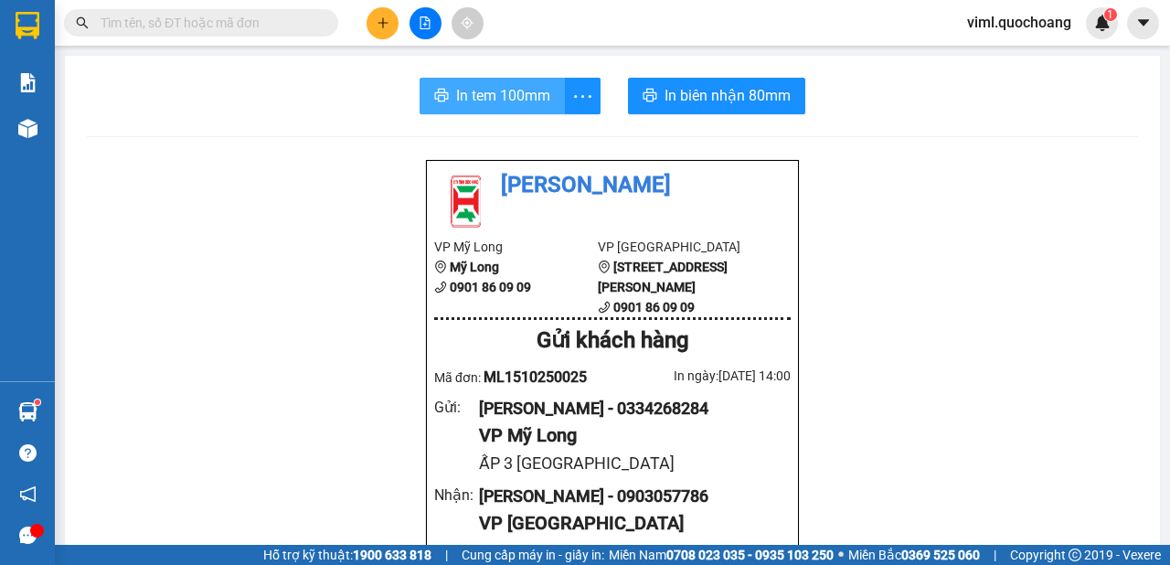
click at [480, 99] on span "In tem 100mm" at bounding box center [503, 95] width 94 height 23
click at [497, 90] on span "In tem 100mm" at bounding box center [503, 95] width 94 height 23
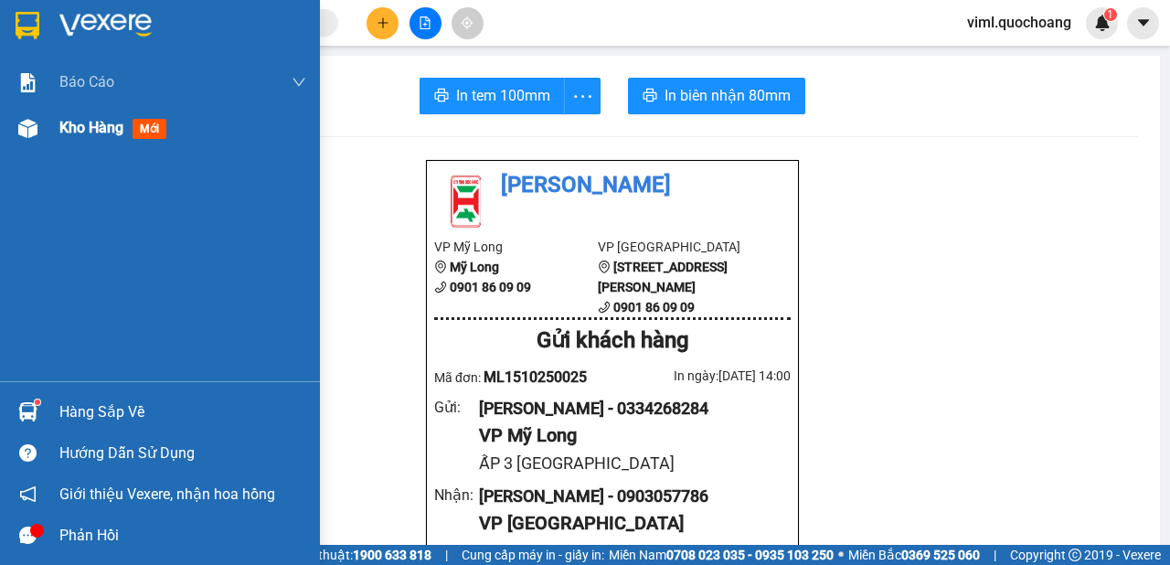
click at [47, 143] on div "Kho hàng mới" at bounding box center [160, 128] width 320 height 46
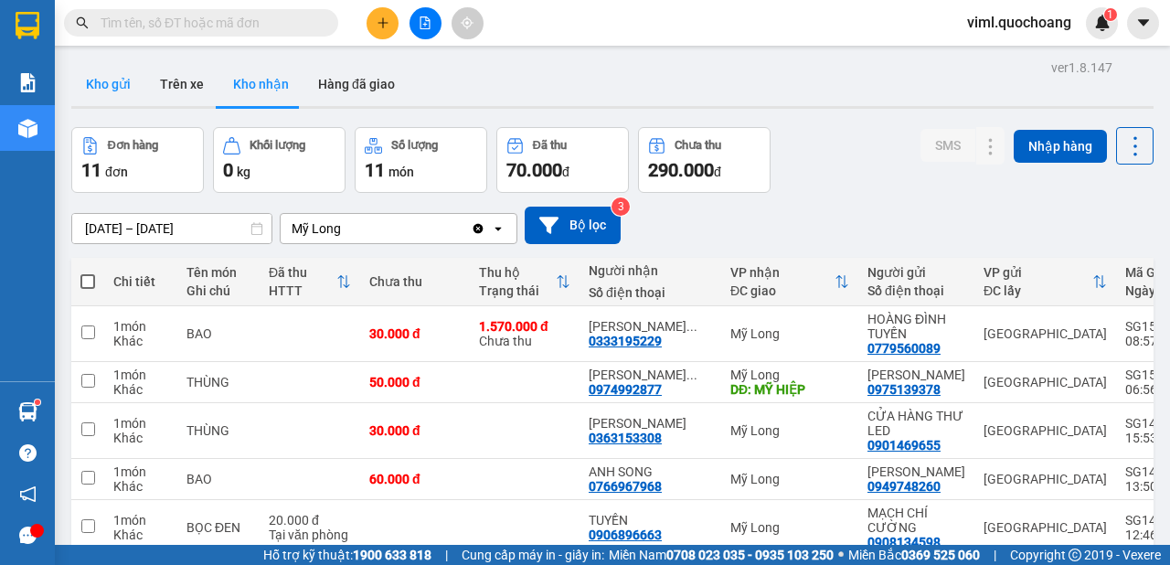
click at [125, 81] on button "Kho gửi" at bounding box center [108, 84] width 74 height 44
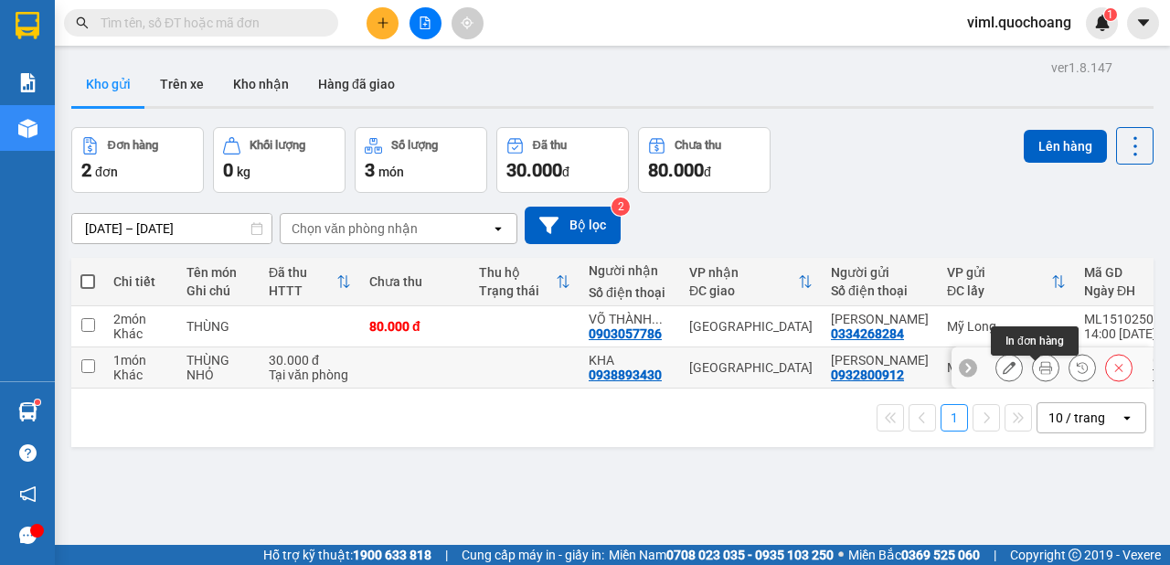
click at [1039, 373] on icon at bounding box center [1045, 367] width 13 height 13
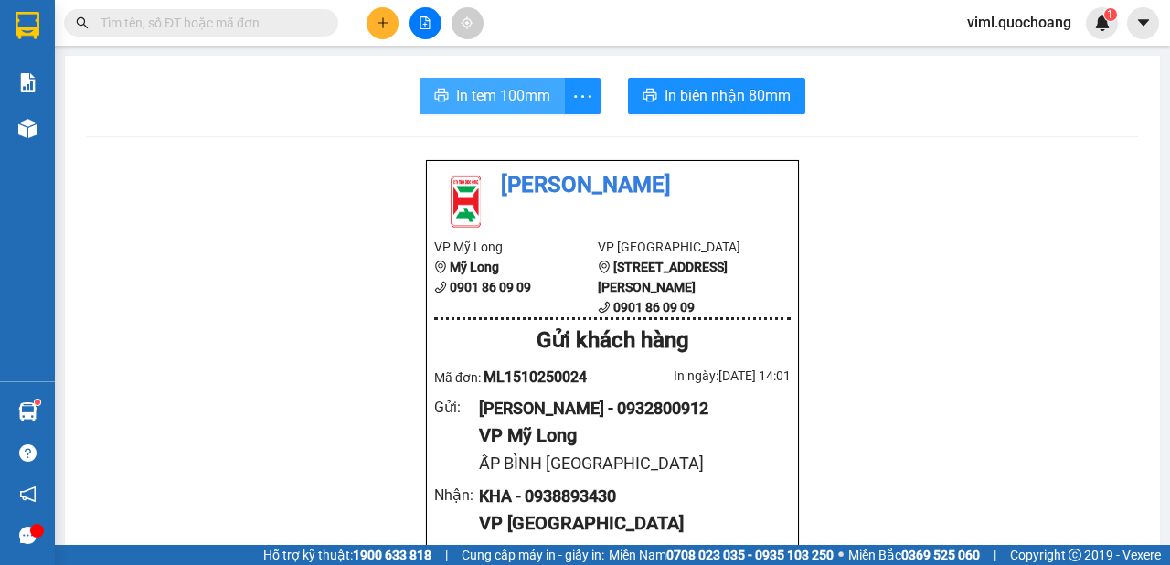
click at [517, 90] on span "In tem 100mm" at bounding box center [503, 95] width 94 height 23
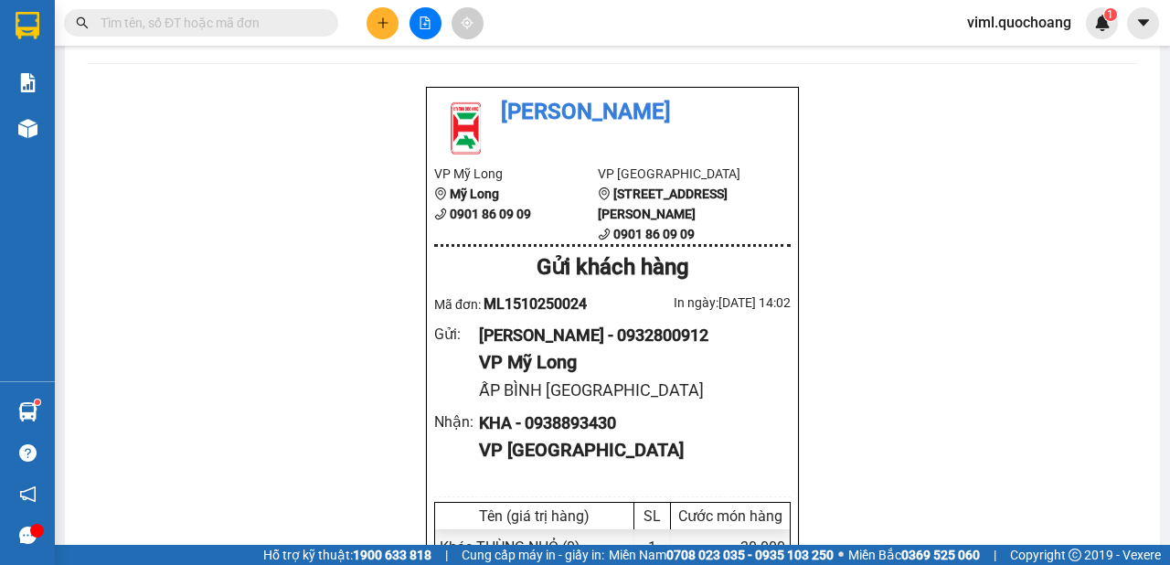
scroll to position [102, 0]
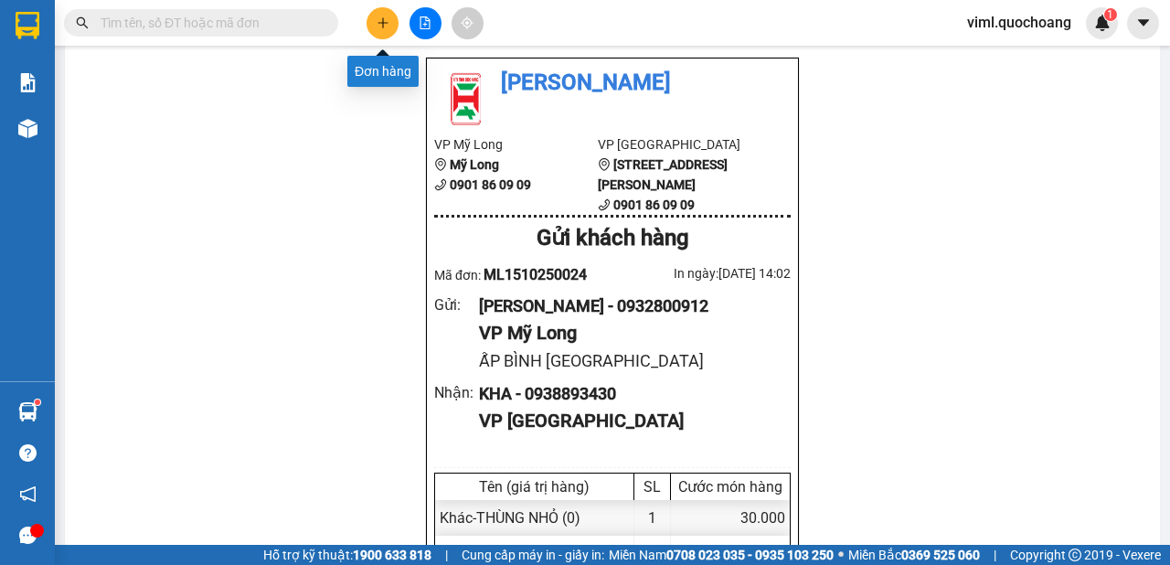
click at [387, 23] on icon "plus" at bounding box center [382, 22] width 10 height 1
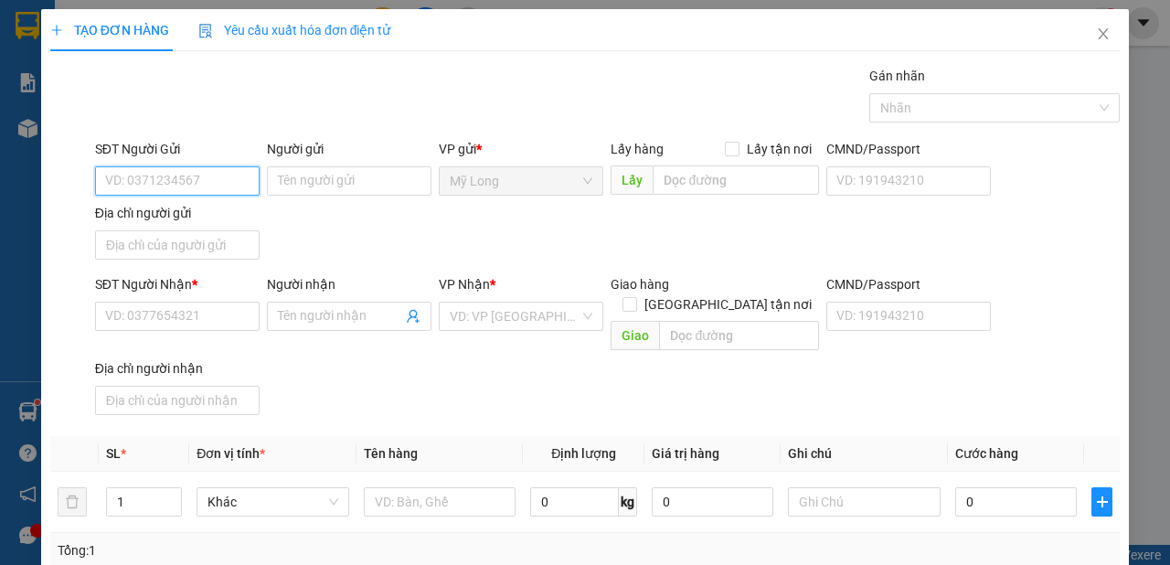
click at [163, 185] on input "SĐT Người Gửi" at bounding box center [177, 180] width 165 height 29
click at [209, 165] on div "SĐT Người Gửi" at bounding box center [177, 152] width 165 height 27
click at [201, 175] on input "SĐT Người Gửi" at bounding box center [177, 180] width 165 height 29
click at [200, 193] on input "SĐT Người Gửi" at bounding box center [177, 180] width 165 height 29
click at [207, 181] on input "0796899734" at bounding box center [177, 180] width 165 height 29
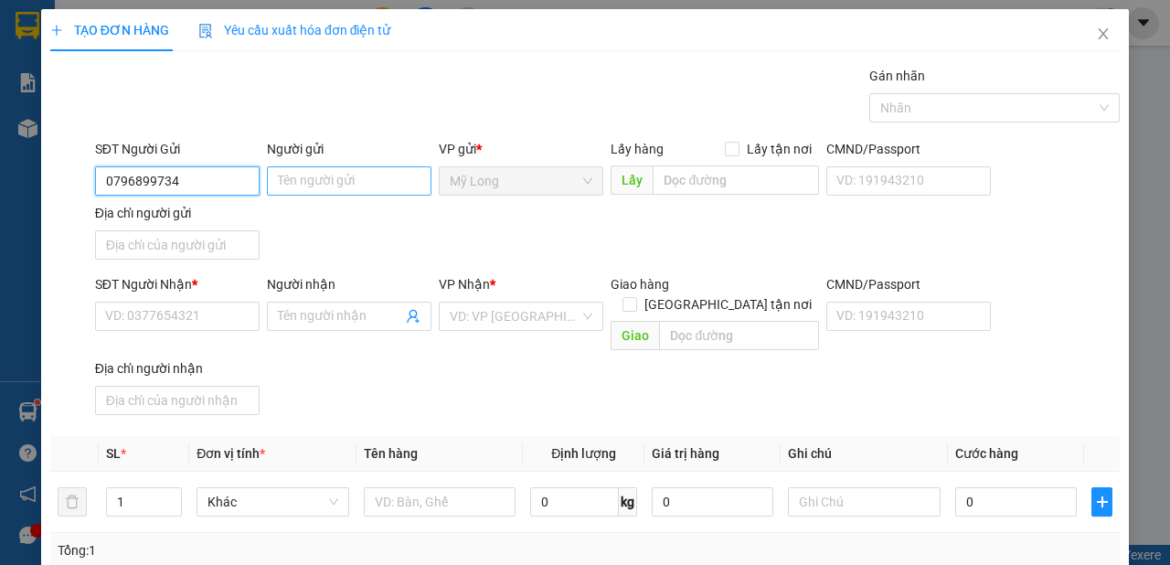
type input "0796899734"
click at [311, 180] on input "Người gửi" at bounding box center [349, 180] width 165 height 29
type input "[PERSON_NAME]"
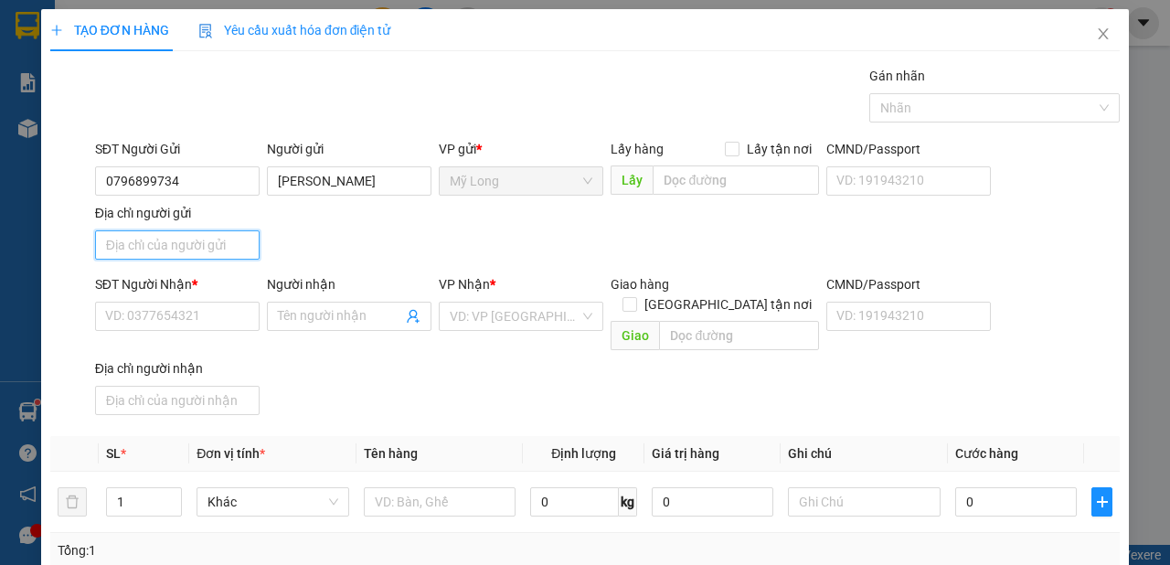
click at [152, 244] on input "Địa chỉ người gửi" at bounding box center [177, 244] width 165 height 29
type input "A"
type input "Â"
type input "ẤP 3 [GEOGRAPHIC_DATA]"
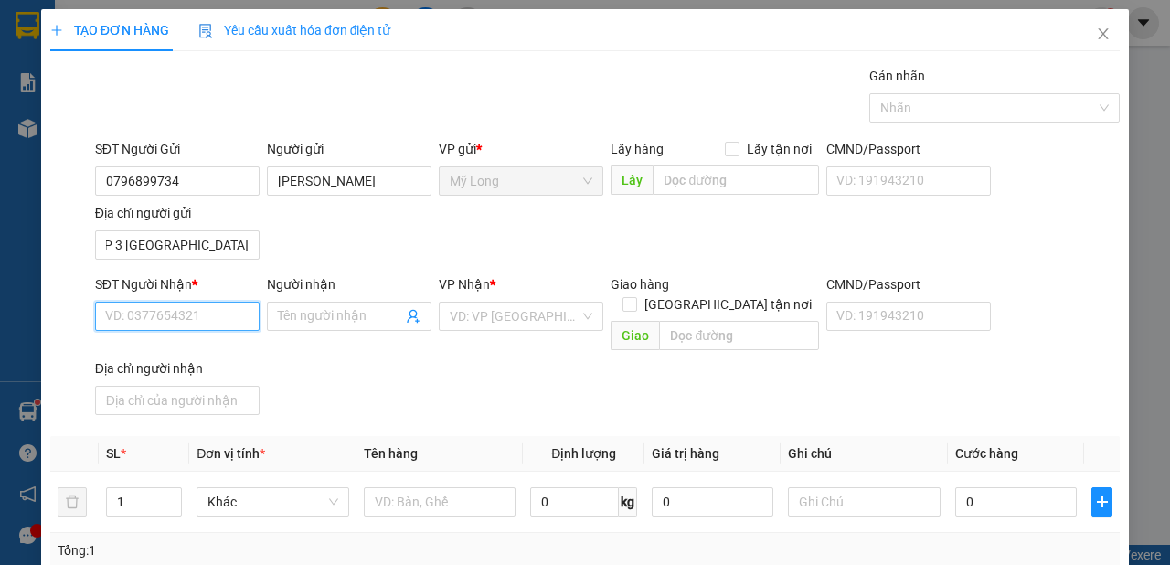
click at [161, 317] on input "SĐT Người Nhận *" at bounding box center [177, 316] width 165 height 29
click at [398, 494] on div at bounding box center [440, 501] width 153 height 37
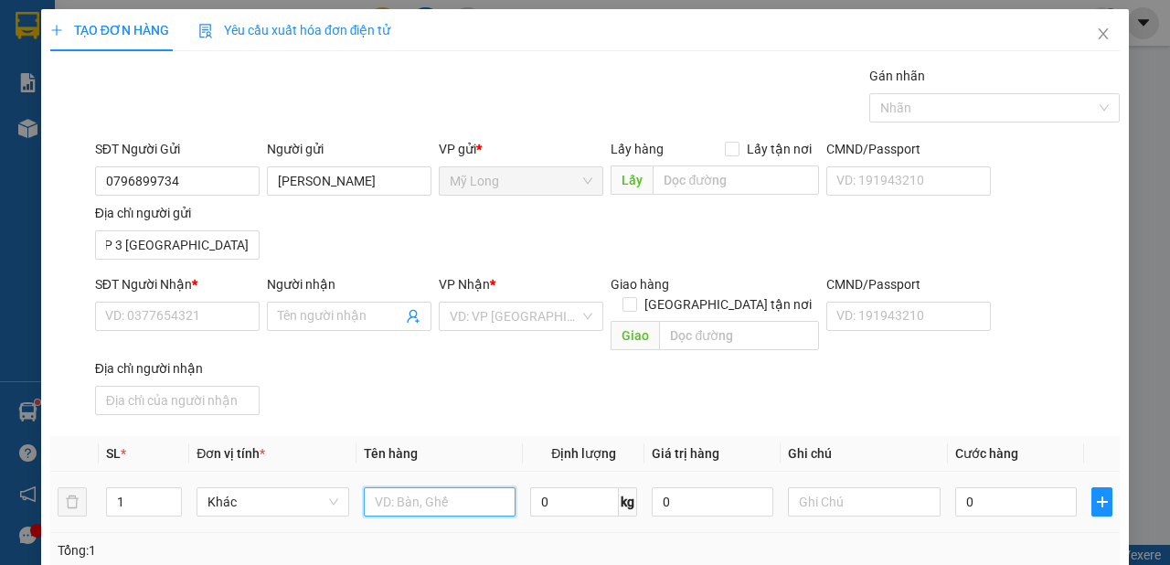
click at [405, 487] on input "text" at bounding box center [440, 501] width 153 height 29
type input "THÙNG + BAO"
click at [129, 488] on input "1" at bounding box center [144, 501] width 75 height 27
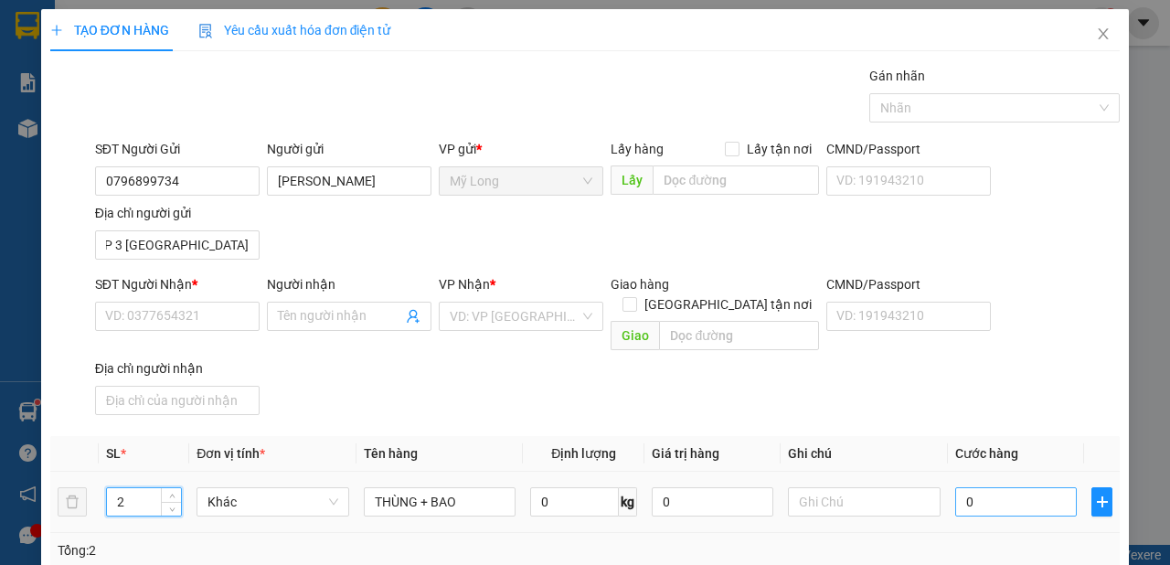
type input "2"
click at [1046, 487] on input "0" at bounding box center [1016, 501] width 122 height 29
type input "6"
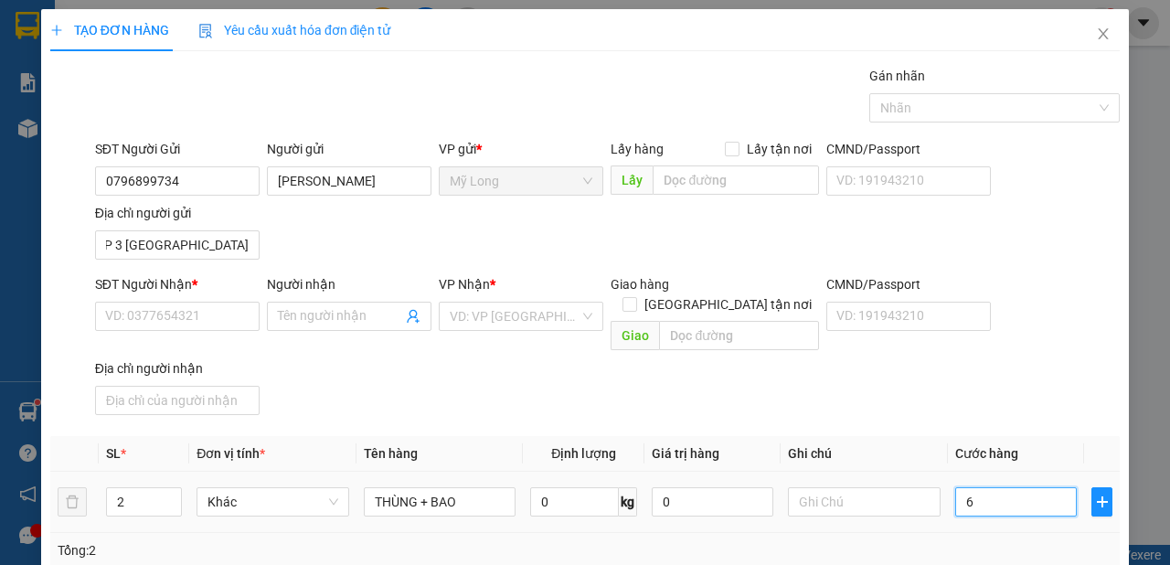
type input "60"
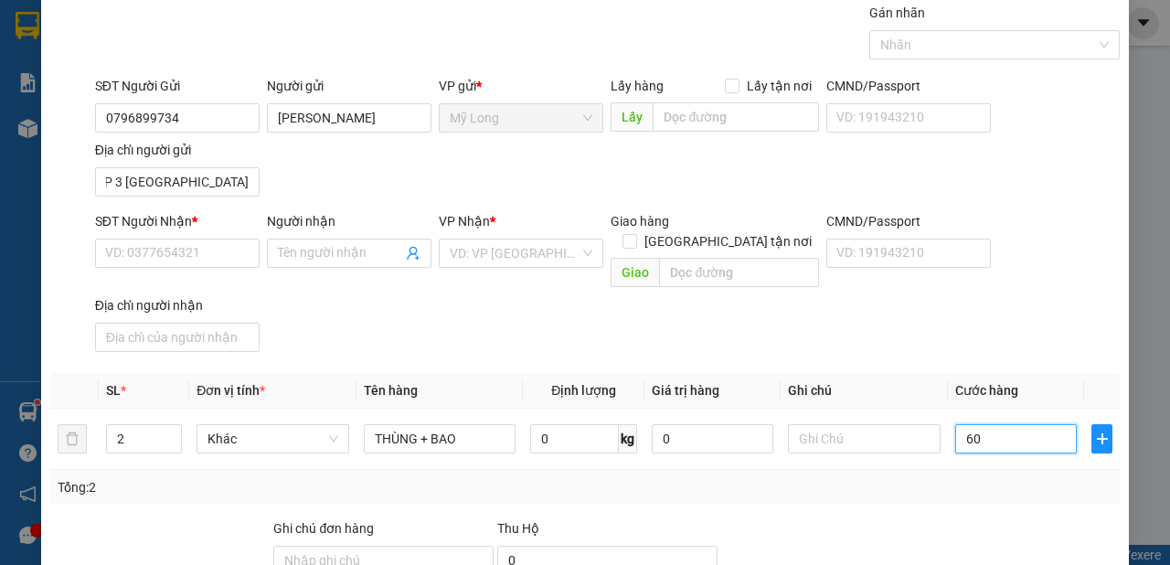
scroll to position [102, 0]
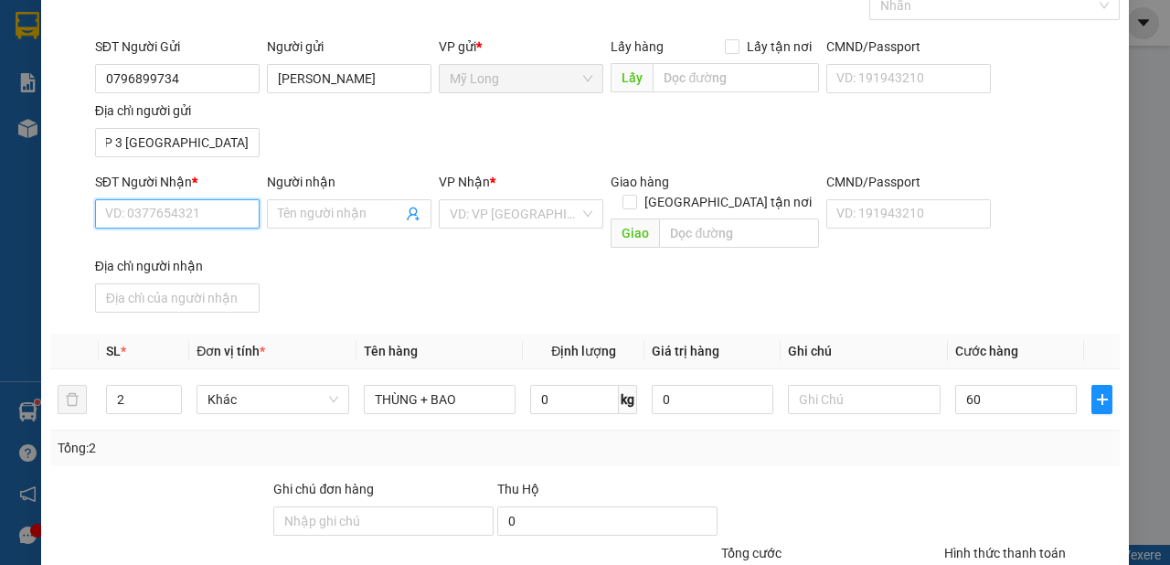
type input "60.000"
click at [132, 211] on input "SĐT Người Nhận *" at bounding box center [177, 213] width 165 height 29
type input "0918713339"
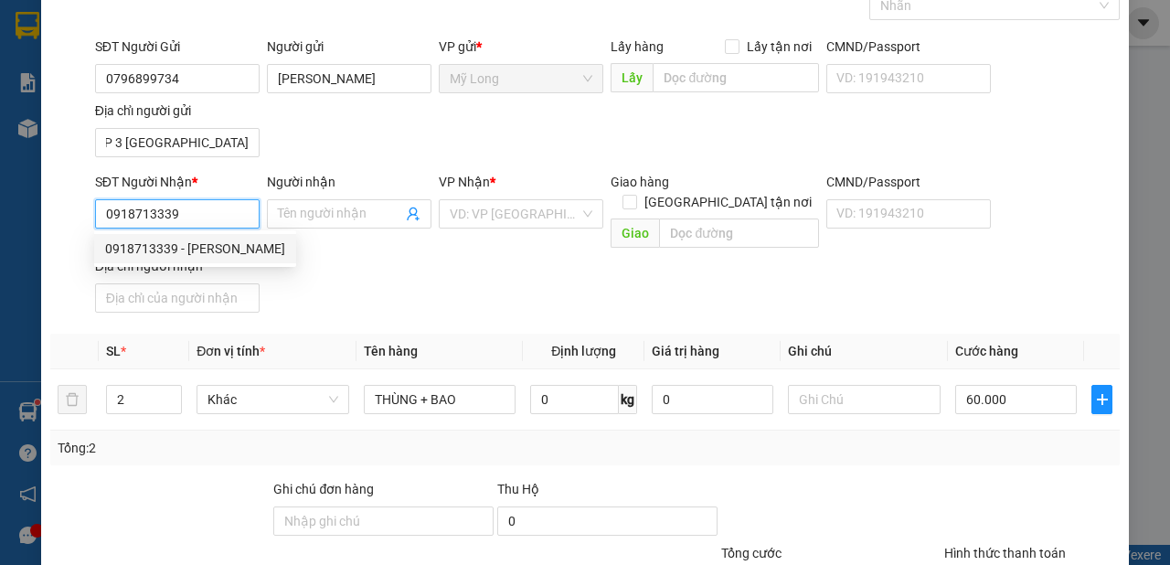
click at [226, 250] on div "0918713339 - [PERSON_NAME]" at bounding box center [195, 249] width 180 height 20
type input "[PERSON_NAME]"
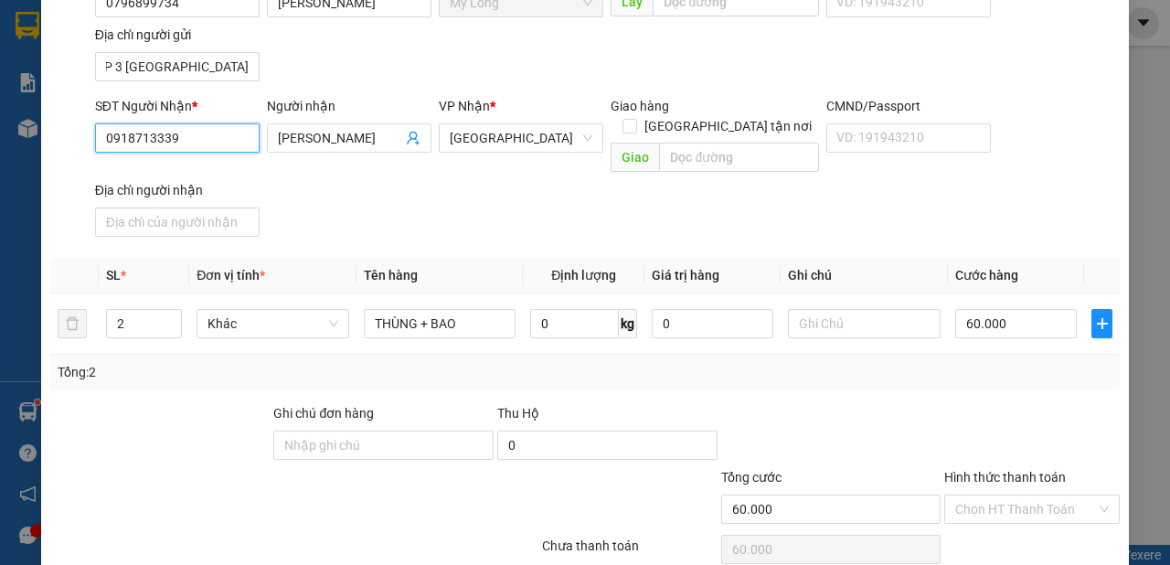
scroll to position [236, 0]
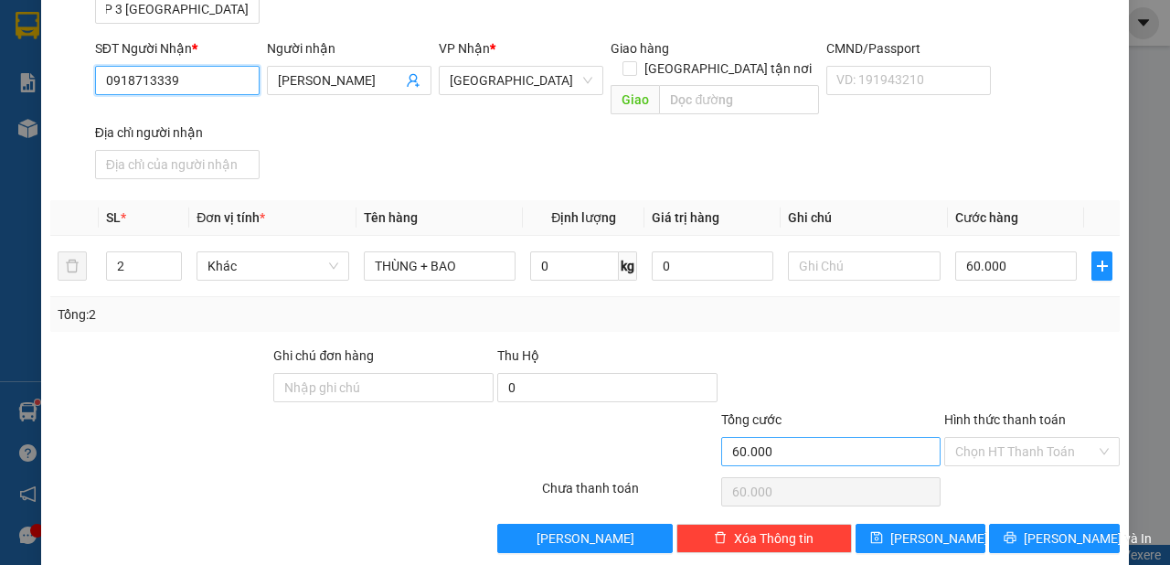
type input "0918713339"
click at [879, 437] on input "60.000" at bounding box center [831, 451] width 220 height 29
click at [944, 437] on div "Chọn HT Thanh Toán" at bounding box center [1031, 451] width 175 height 29
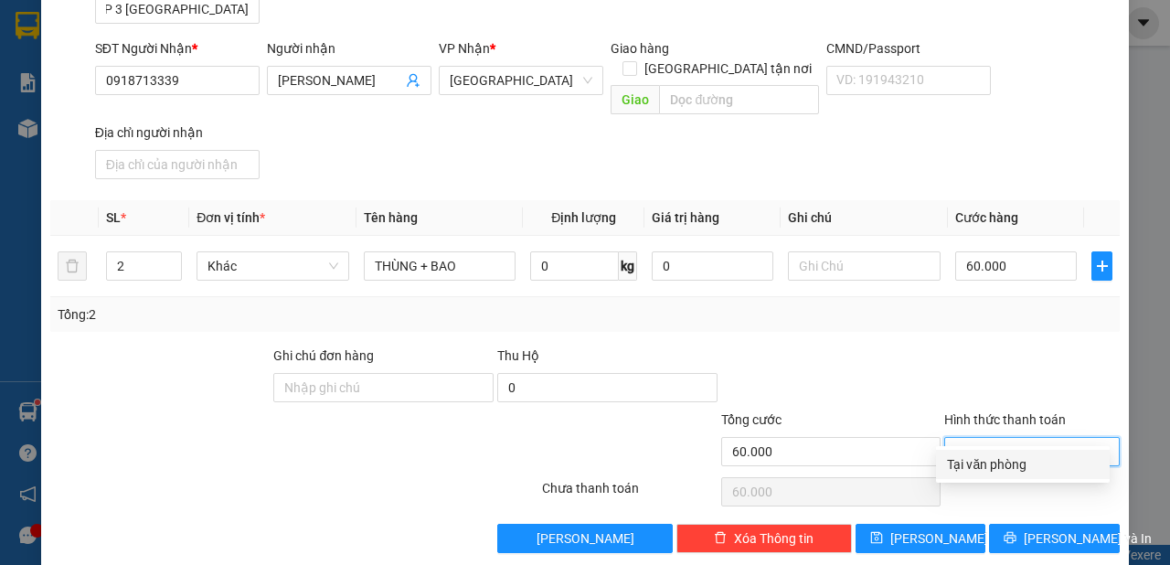
click at [972, 462] on div "Tại văn phòng" at bounding box center [1023, 464] width 152 height 20
type input "0"
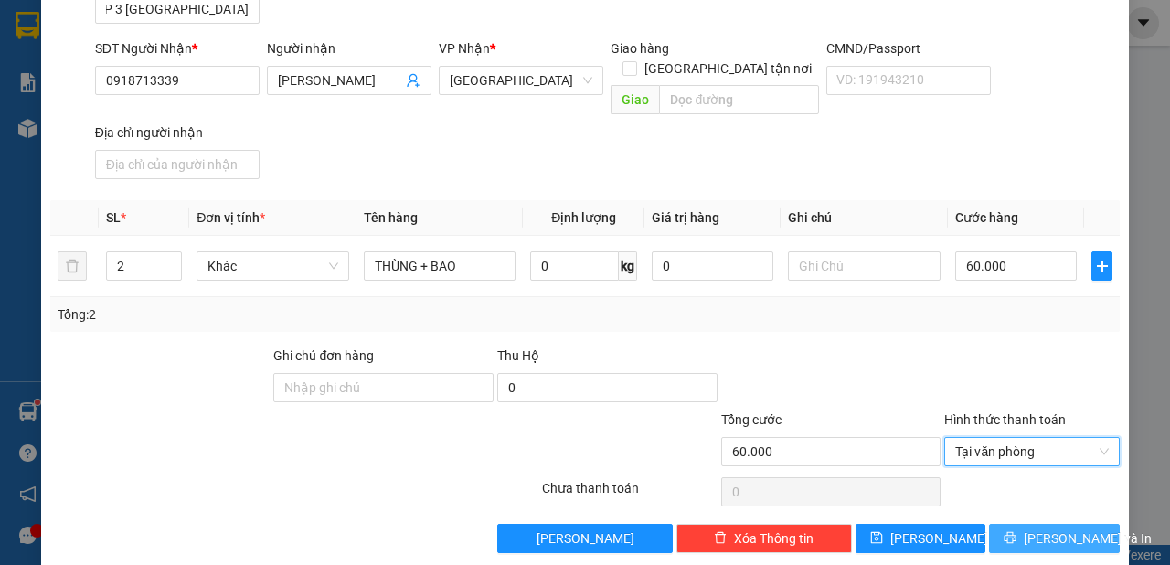
click at [1066, 528] on span "[PERSON_NAME] và In" at bounding box center [1088, 538] width 128 height 20
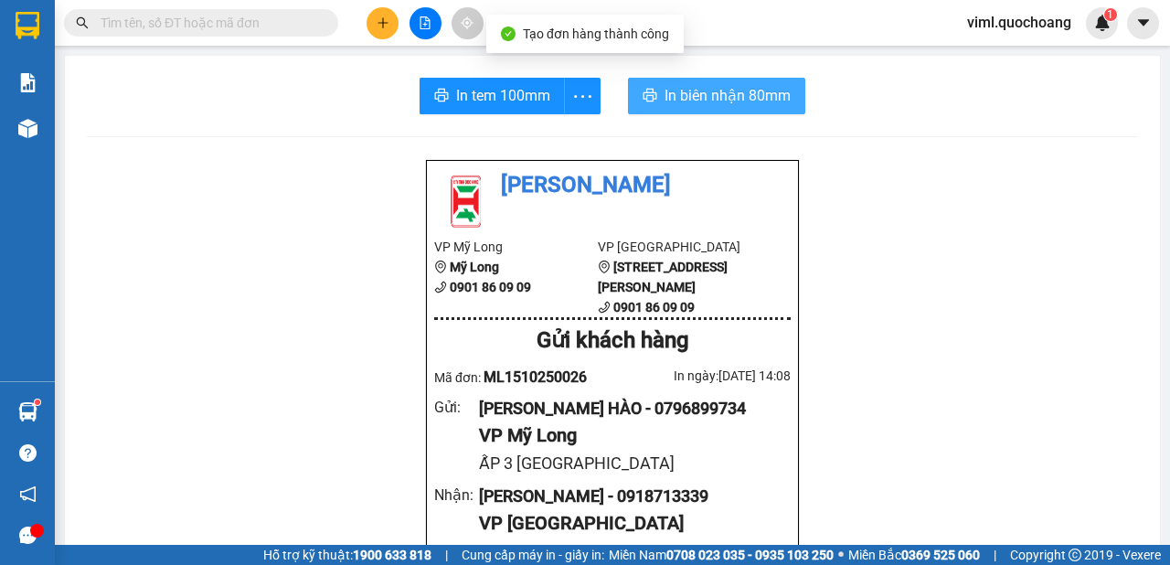
click at [689, 97] on span "In biên nhận 80mm" at bounding box center [727, 95] width 126 height 23
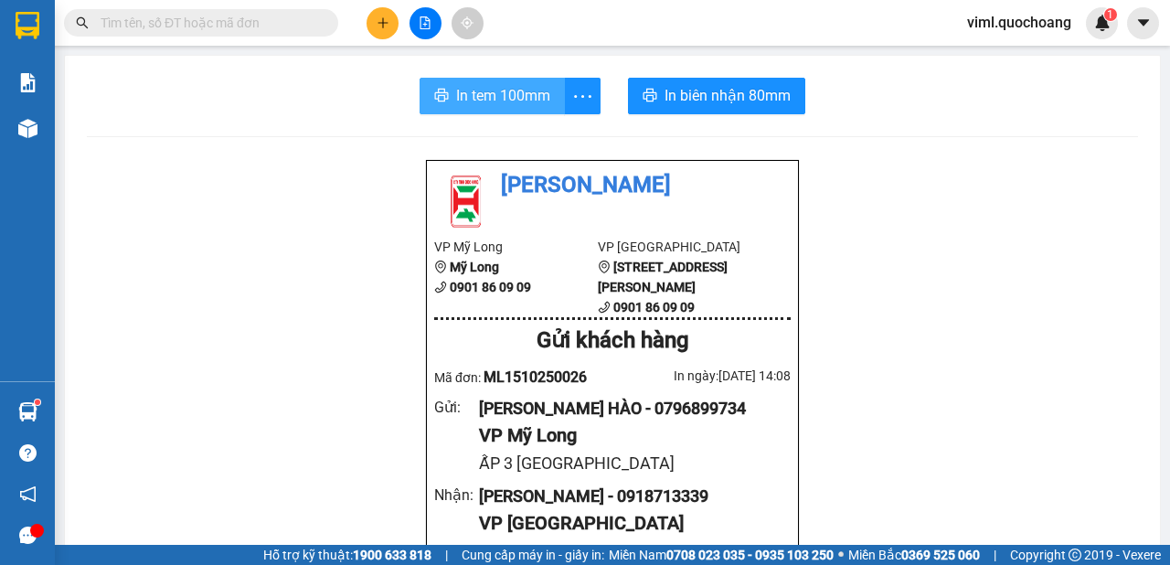
click at [516, 99] on span "In tem 100mm" at bounding box center [503, 95] width 94 height 23
